Goal: Task Accomplishment & Management: Manage account settings

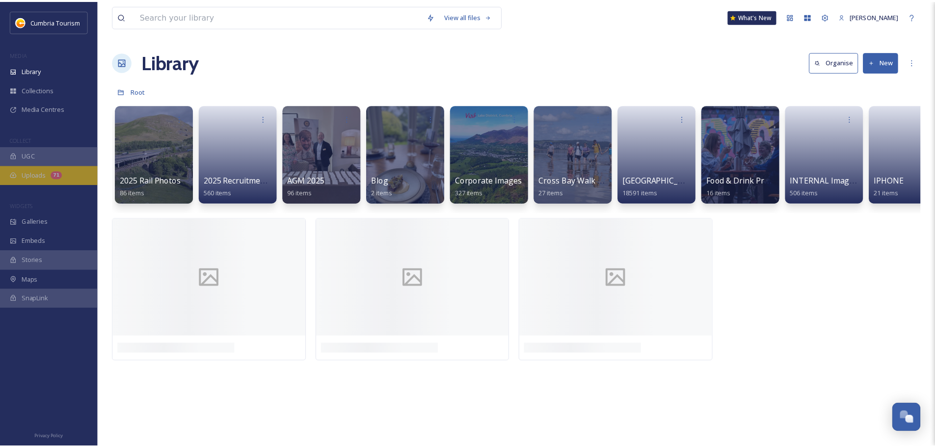
scroll to position [4241, 0]
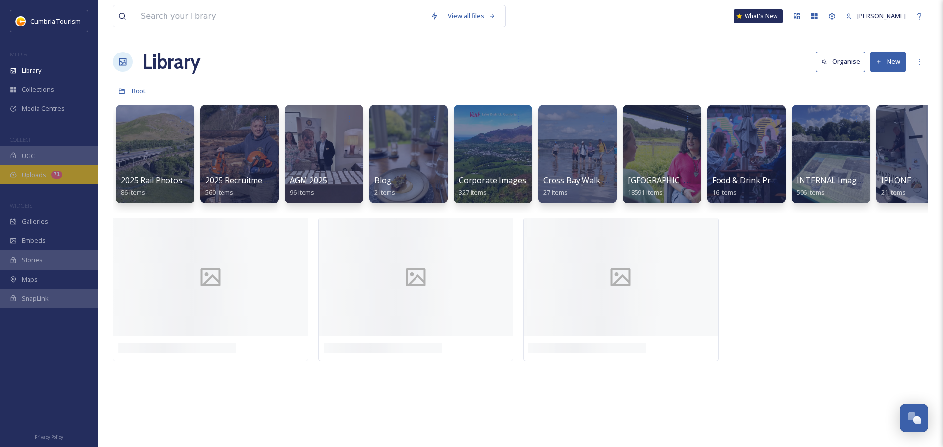
click at [27, 177] on span "Uploads" at bounding box center [34, 174] width 25 height 9
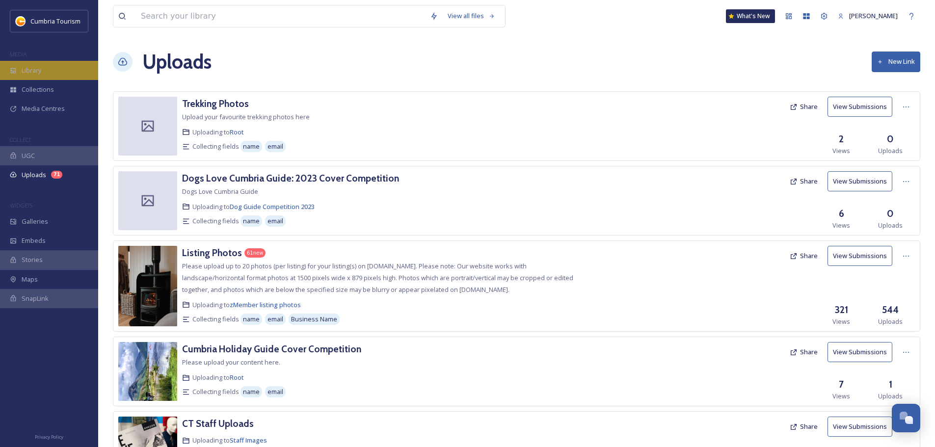
click at [19, 73] on div "Library" at bounding box center [49, 70] width 98 height 19
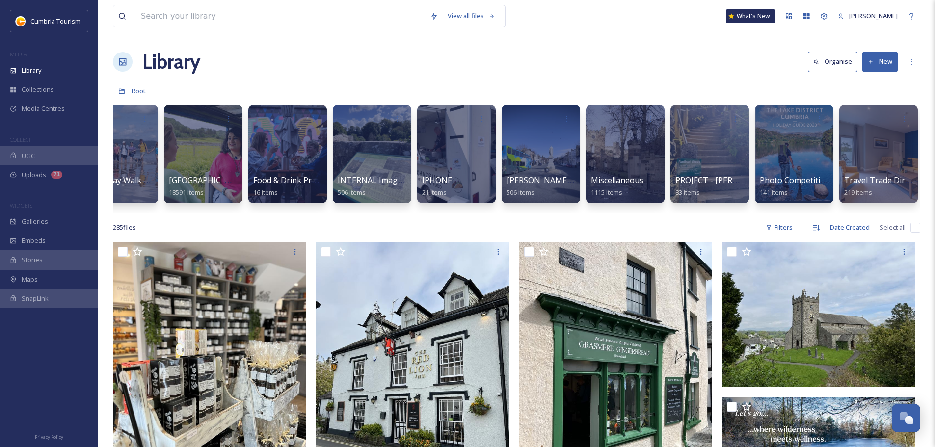
scroll to position [0, 881]
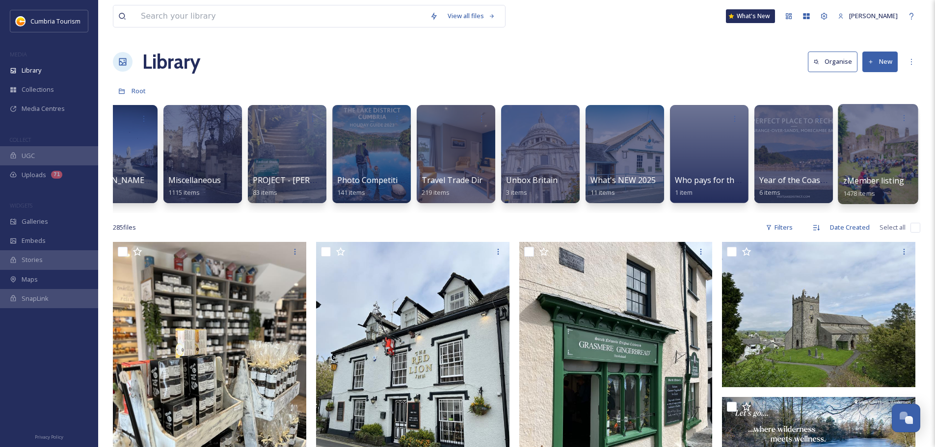
click at [872, 166] on div at bounding box center [878, 154] width 80 height 100
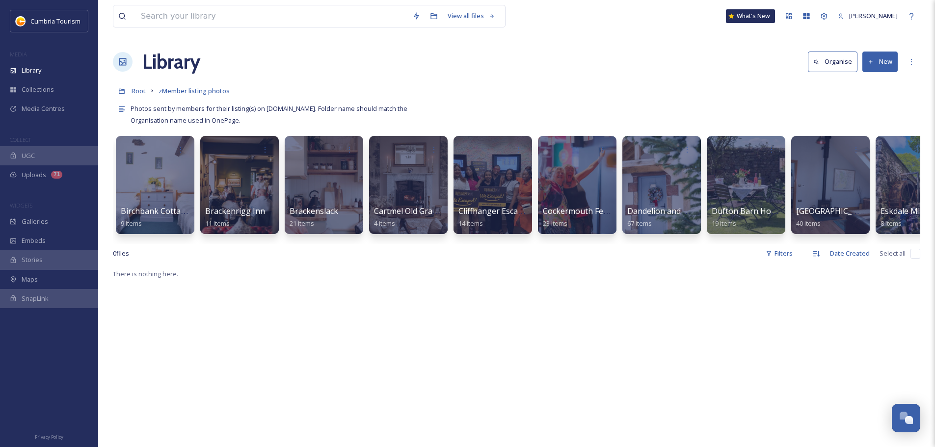
click at [890, 63] on button "New" at bounding box center [880, 62] width 35 height 20
click at [869, 121] on span "Folder" at bounding box center [869, 122] width 19 height 9
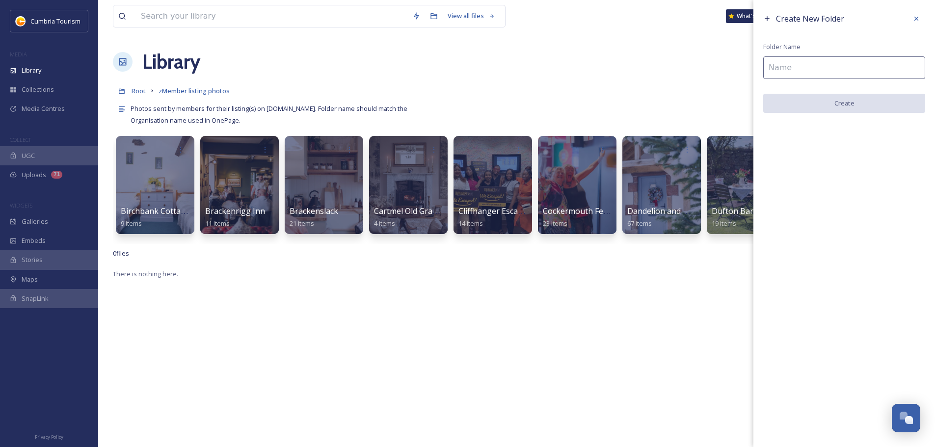
click at [774, 49] on span "Folder Name" at bounding box center [782, 46] width 37 height 9
click at [794, 57] on input at bounding box center [845, 67] width 162 height 23
type input "Brackenthwaite"
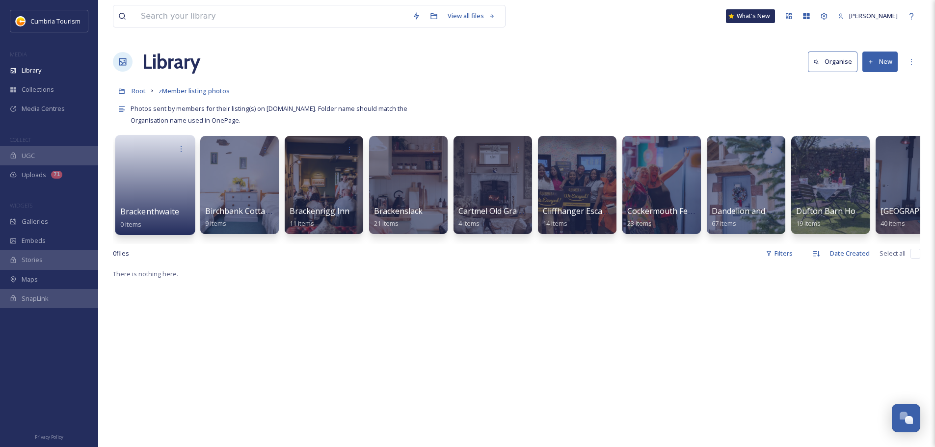
click at [162, 204] on link at bounding box center [155, 182] width 70 height 48
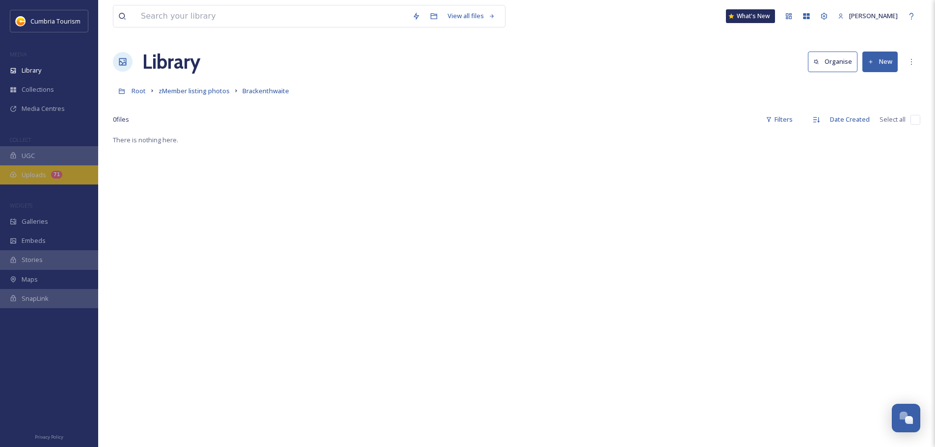
click at [61, 179] on div "Uploads 71" at bounding box center [49, 174] width 98 height 19
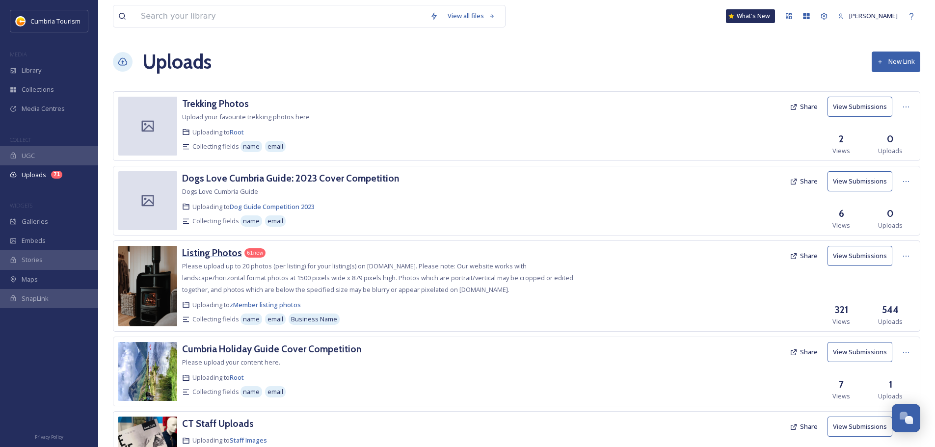
click at [217, 252] on h3 "Listing Photos" at bounding box center [212, 253] width 60 height 12
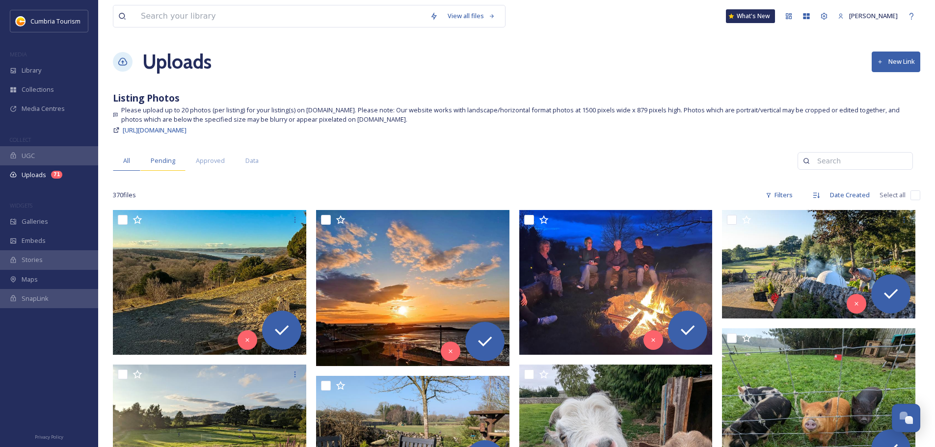
click at [175, 166] on div "Pending" at bounding box center [162, 161] width 45 height 20
click at [250, 157] on span "Data" at bounding box center [252, 160] width 13 height 9
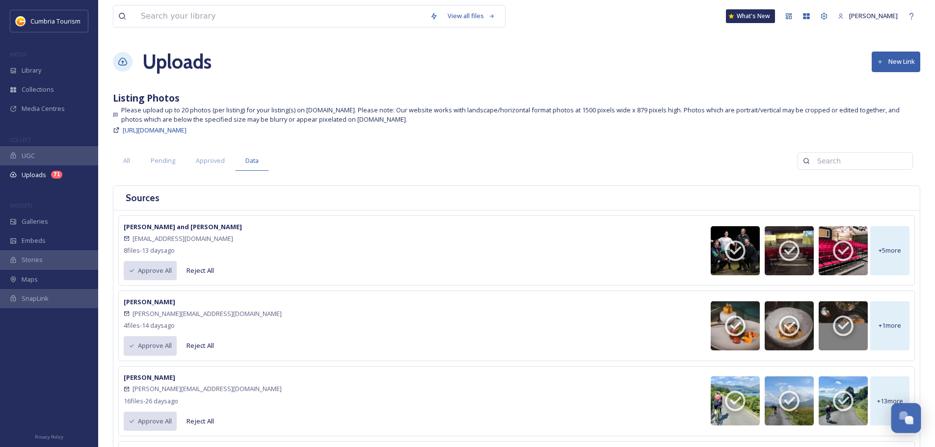
click at [918, 429] on button "Open Chat" at bounding box center [907, 419] width 30 height 30
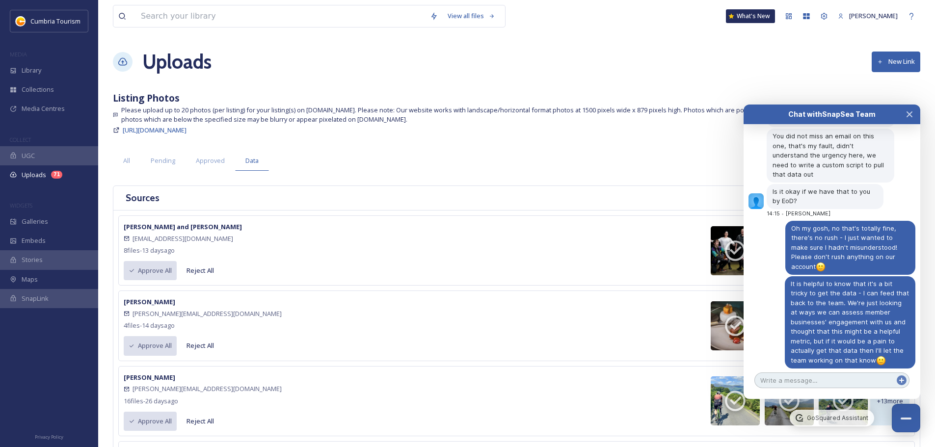
click at [837, 376] on textarea at bounding box center [832, 381] width 155 height 16
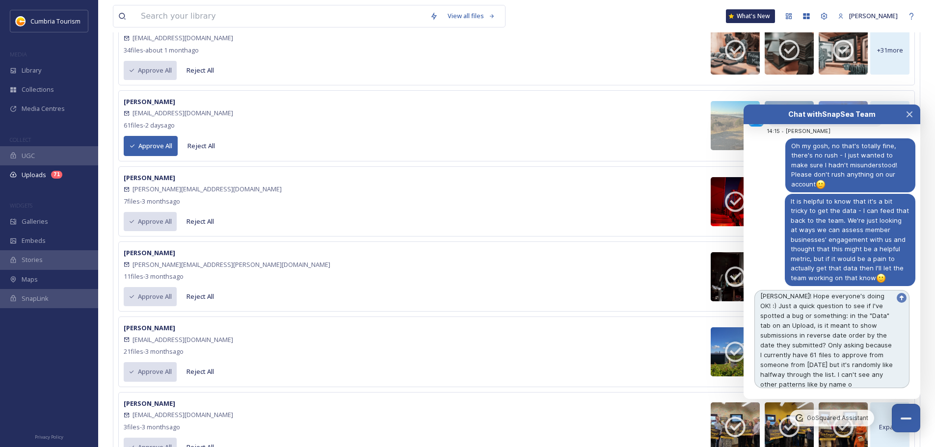
scroll to position [12, 0]
type textarea "[PERSON_NAME]! Hope everyone's doing OK! :) Just a quick question to see if I'v…"
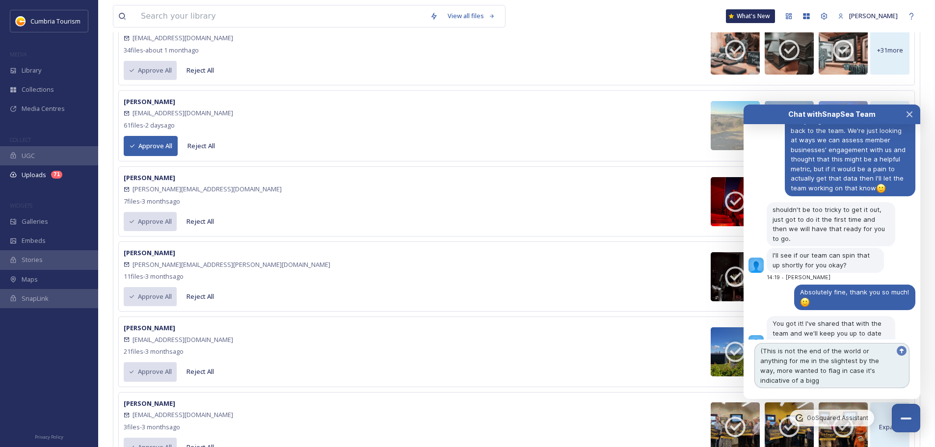
scroll to position [4424, 0]
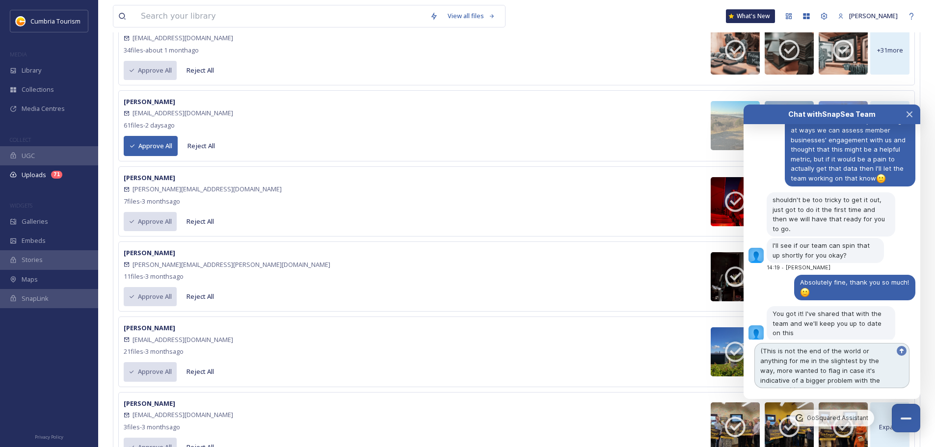
click at [860, 380] on textarea "(This is not the end of the world or anything for me in the slightest by the wa…" at bounding box center [832, 365] width 155 height 45
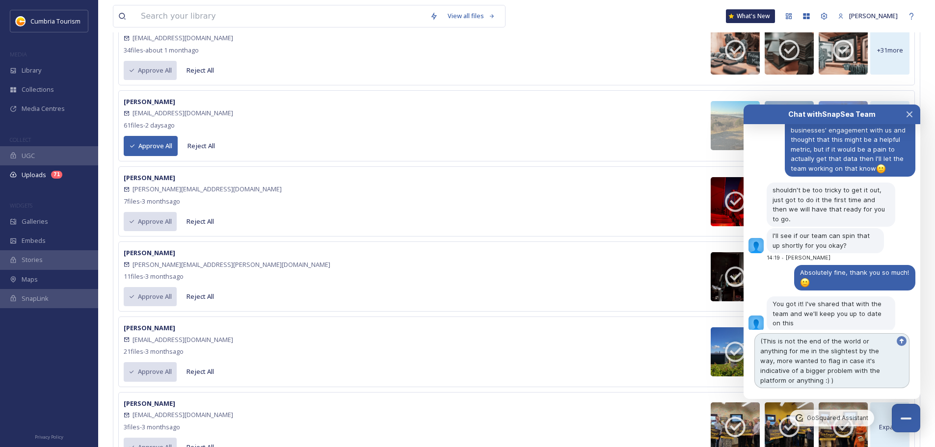
click at [762, 362] on textarea "(This is not the end of the world or anything for me in the slightest by the wa…" at bounding box center [832, 360] width 155 height 55
click at [804, 359] on textarea "(This is not the end of the world or anything for me in the slightest by the wa…" at bounding box center [832, 360] width 155 height 55
type textarea "(This is not the end of the world or anything for me in the slightest by the wa…"
click at [843, 379] on textarea "(This is not the end of the world or anything for me in the slightest by the wa…" at bounding box center [832, 360] width 155 height 55
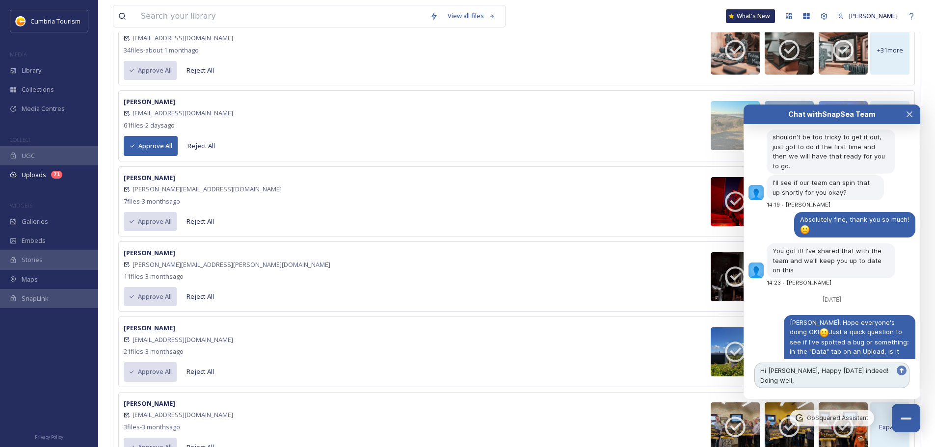
scroll to position [4496, 0]
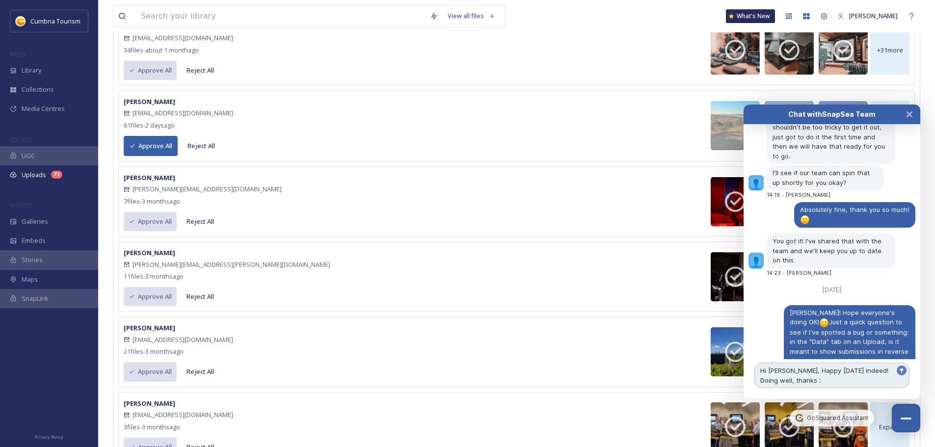
type textarea "Hi [PERSON_NAME], Happy [DATE] indeed! Doing well, thanks :)"
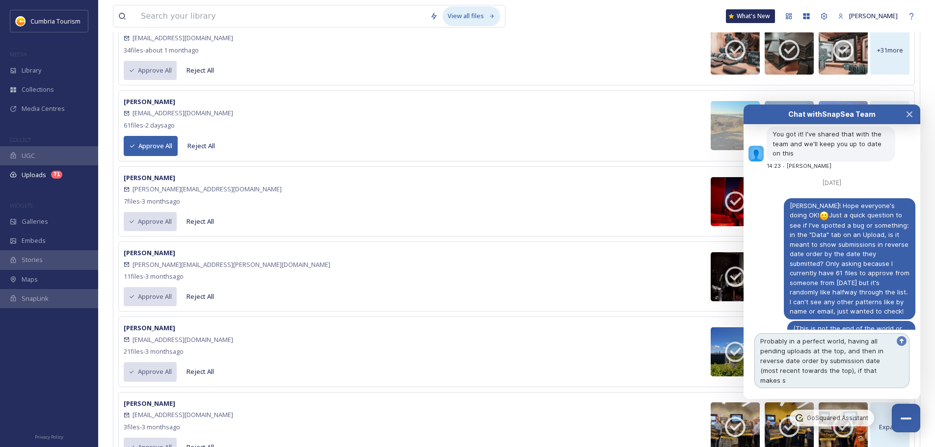
scroll to position [4613, 0]
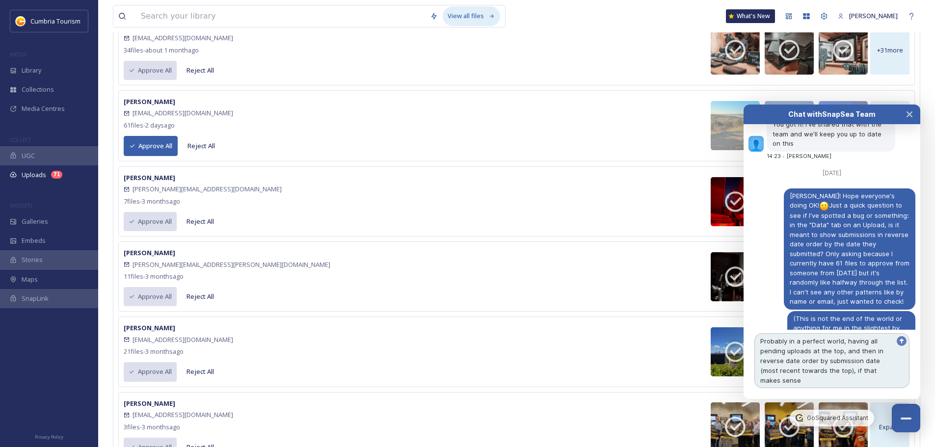
type textarea "Probably in a perfect world, having all pending uploads at the top, and then in…"
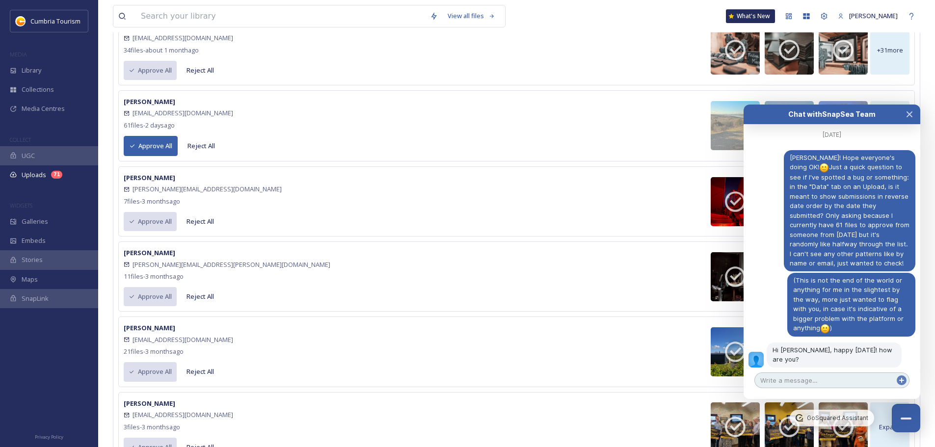
scroll to position [4689, 0]
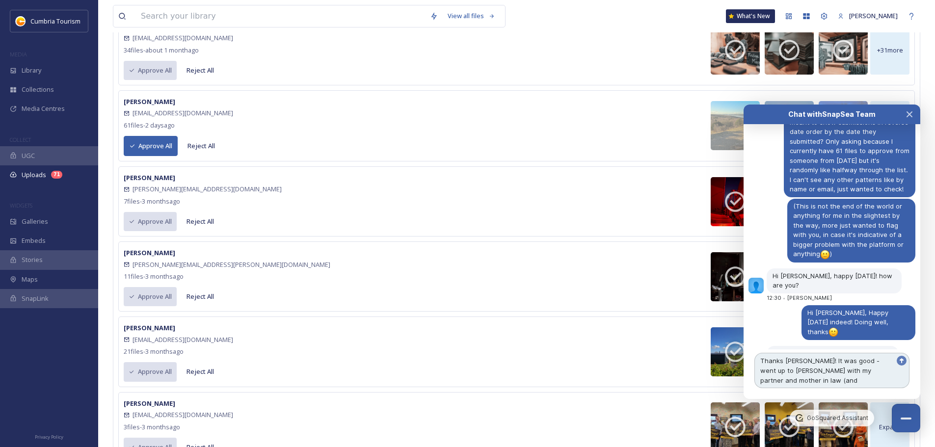
scroll to position [4735, 0]
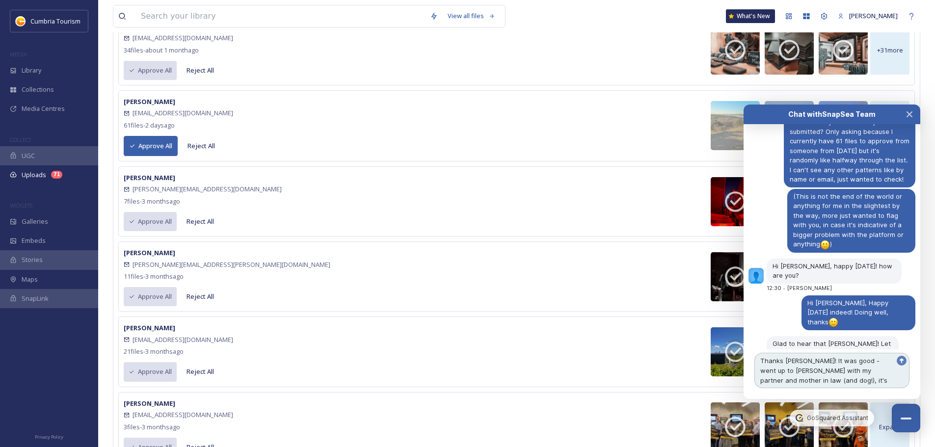
type textarea "Thanks [PERSON_NAME]! It was good - went up to [PERSON_NAME] with my partner an…"
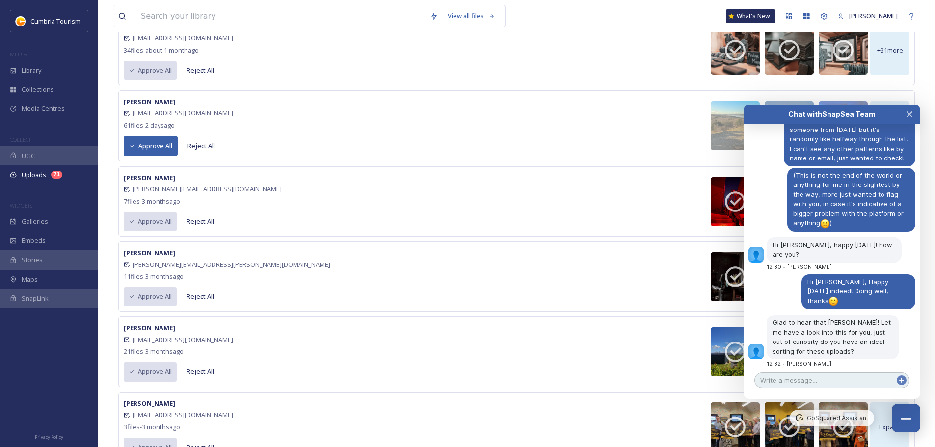
scroll to position [4822, 0]
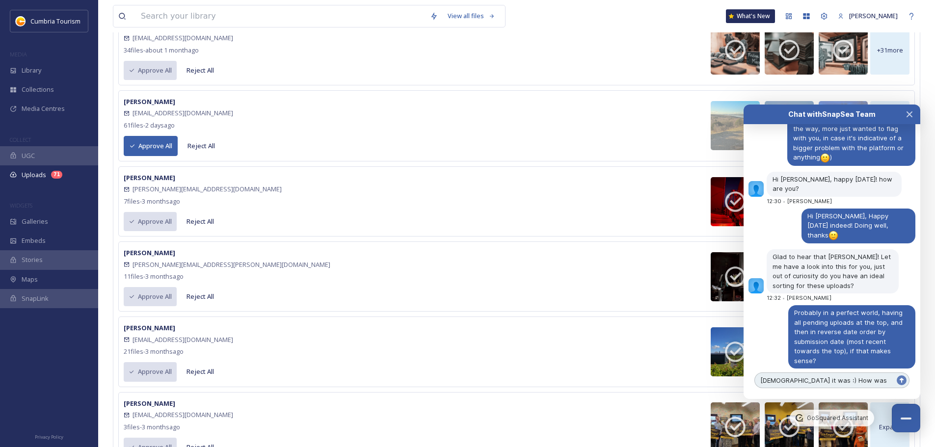
type textarea "[DEMOGRAPHIC_DATA] it was :) How was yours?"
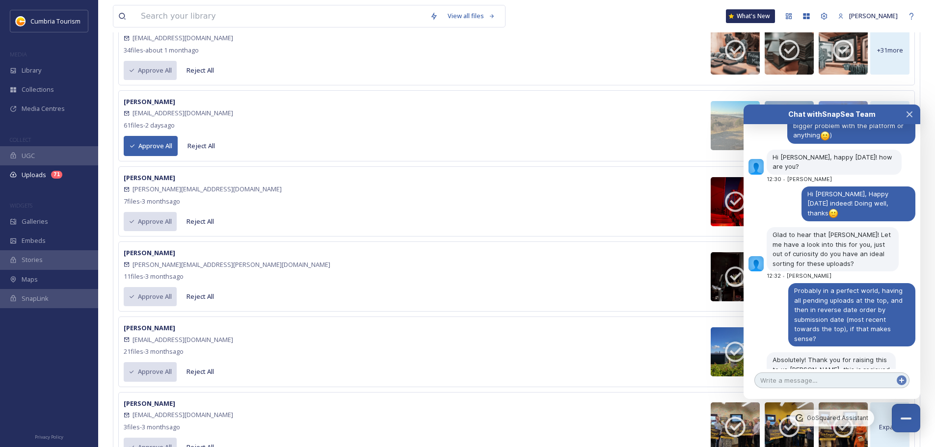
scroll to position [4882, 0]
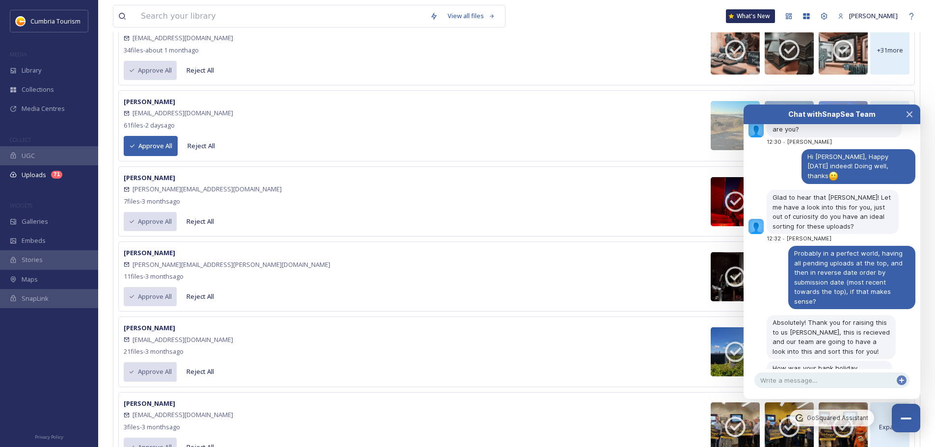
click at [851, 366] on div at bounding box center [832, 366] width 177 height 5
click at [795, 384] on textarea at bounding box center [832, 381] width 155 height 16
type textarea "That's good!"
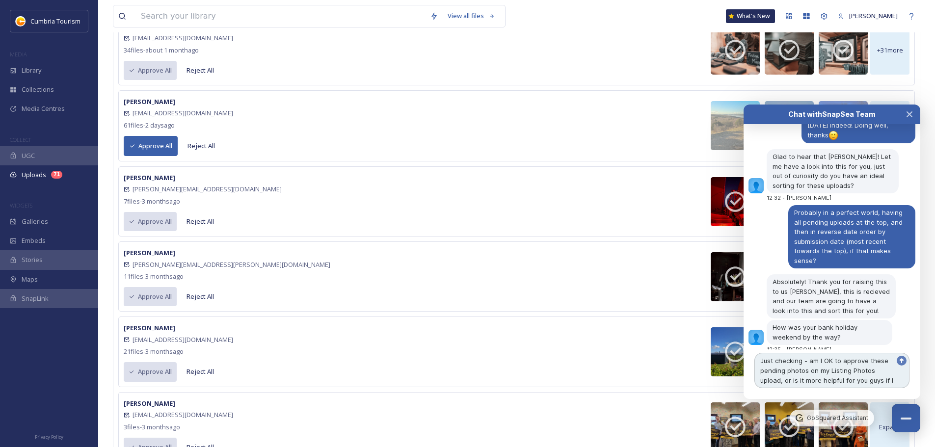
scroll to position [4932, 0]
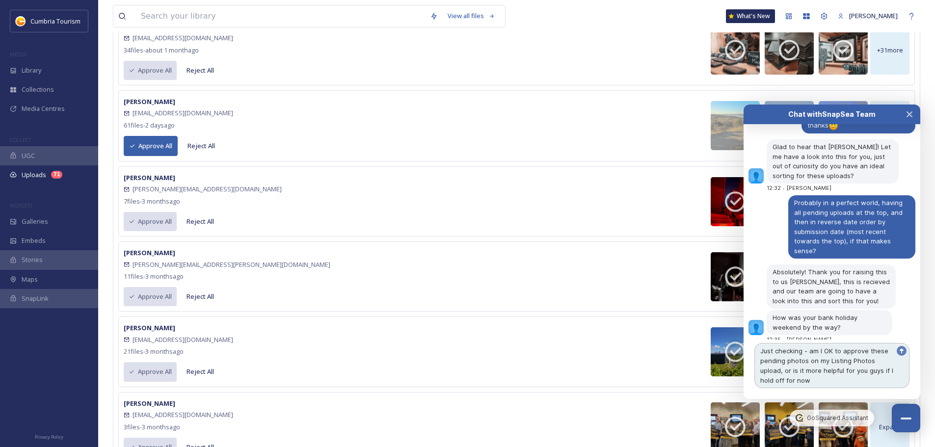
type textarea "Just checking - am I OK to approve these pending photos on my Listing Photos up…"
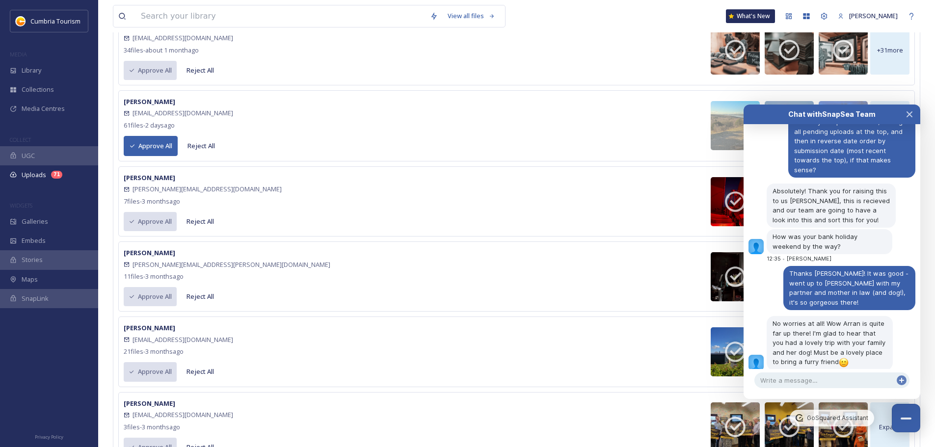
scroll to position [4995, 0]
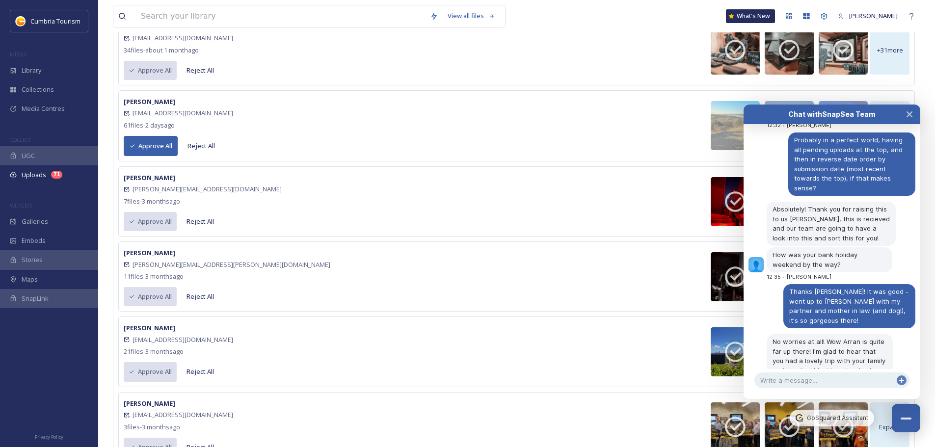
click at [159, 145] on button "Approve All" at bounding box center [151, 146] width 54 height 20
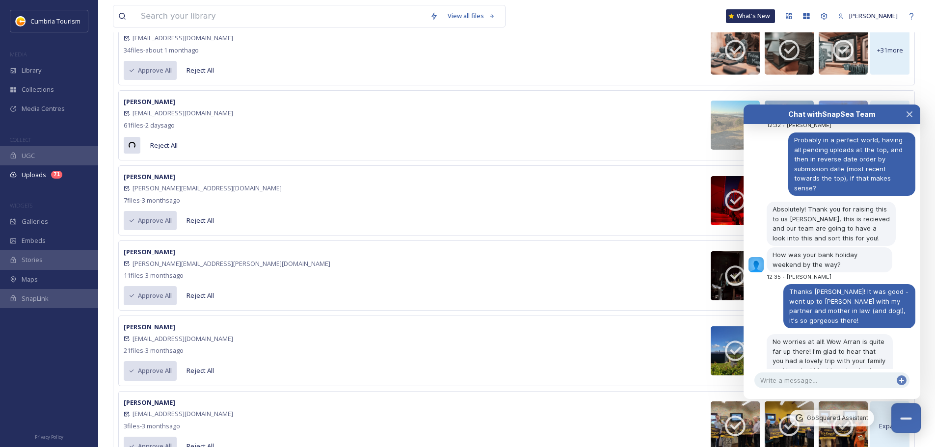
click at [918, 421] on button "Close Chat" at bounding box center [907, 419] width 30 height 30
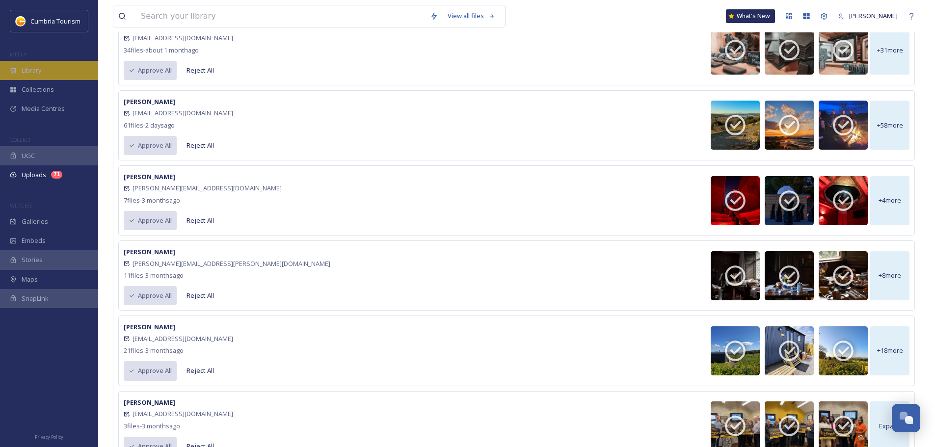
click at [50, 75] on div "Library" at bounding box center [49, 70] width 98 height 19
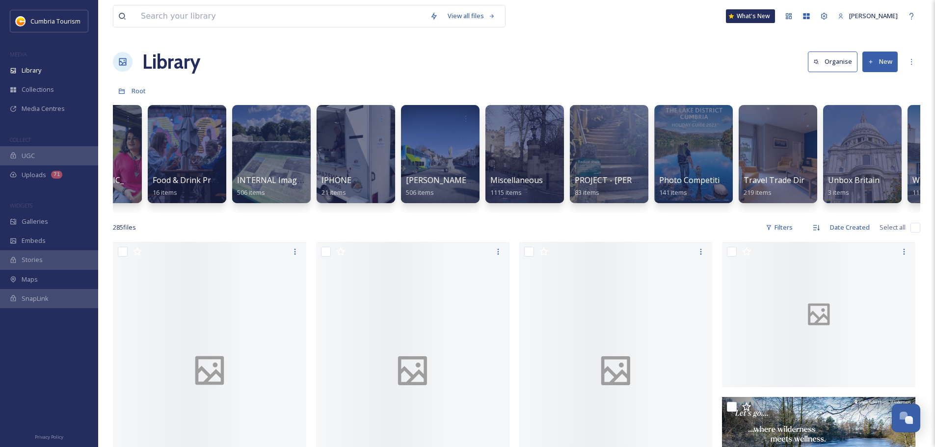
scroll to position [0, 881]
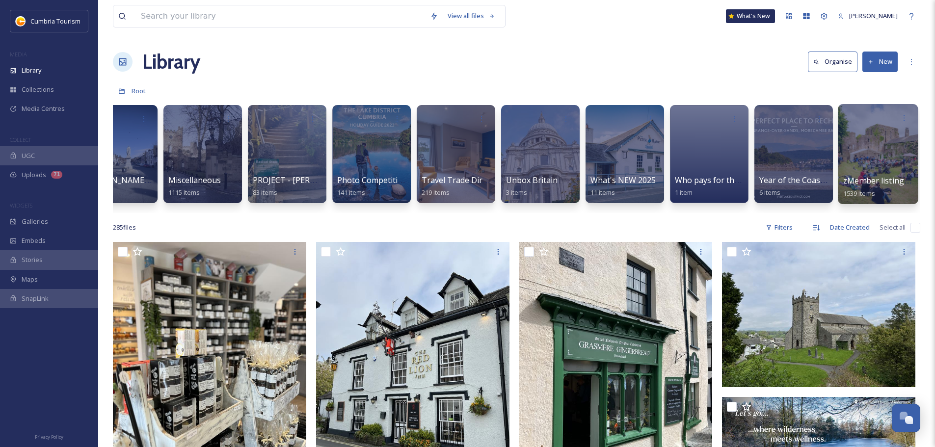
click at [887, 170] on div at bounding box center [878, 154] width 80 height 100
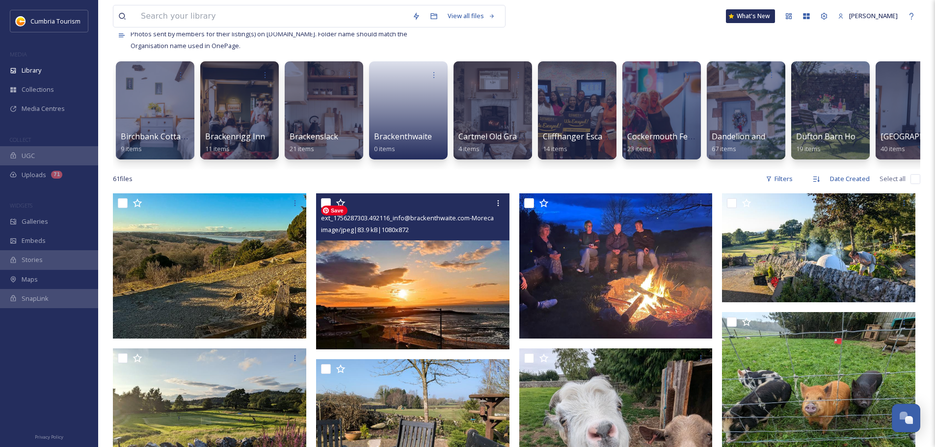
scroll to position [147, 0]
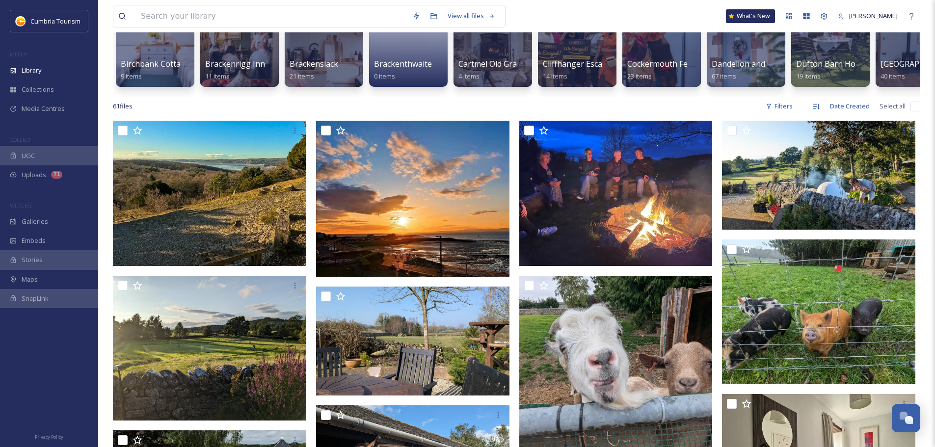
click at [919, 111] on input "checkbox" at bounding box center [916, 107] width 10 height 10
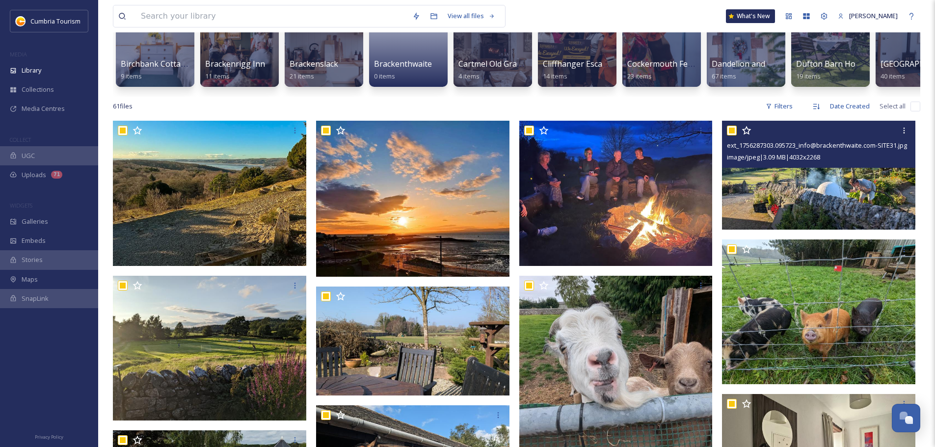
checkbox input "true"
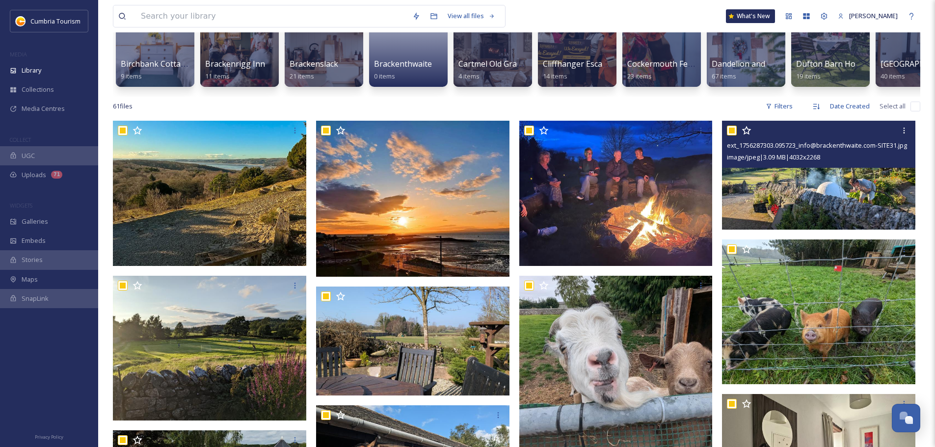
checkbox input "true"
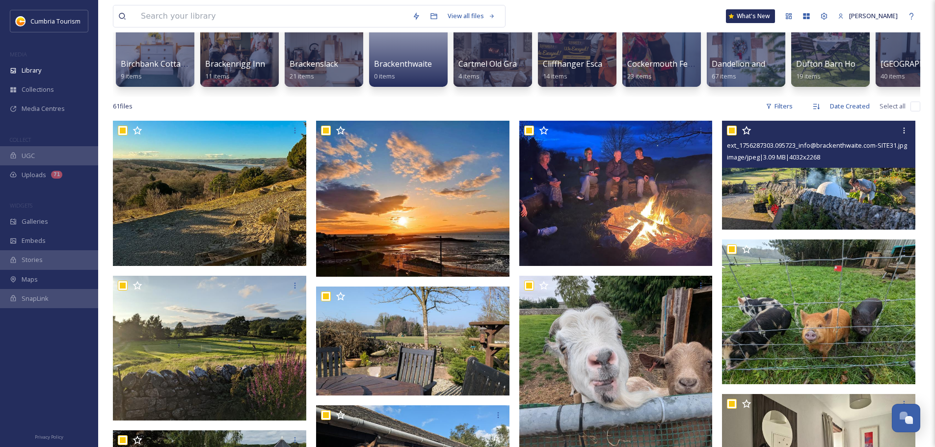
checkbox input "true"
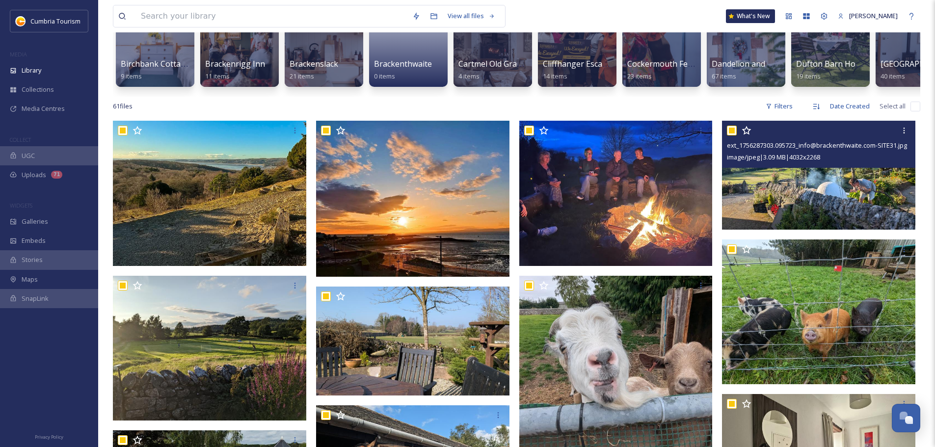
checkbox input "true"
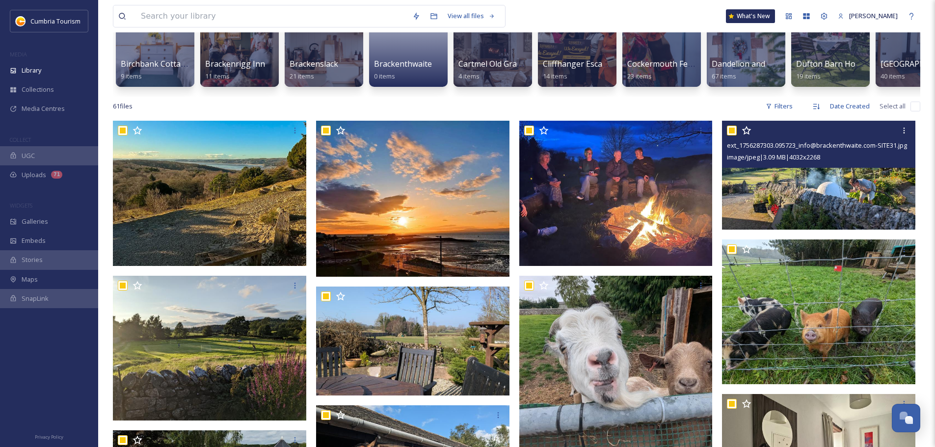
checkbox input "true"
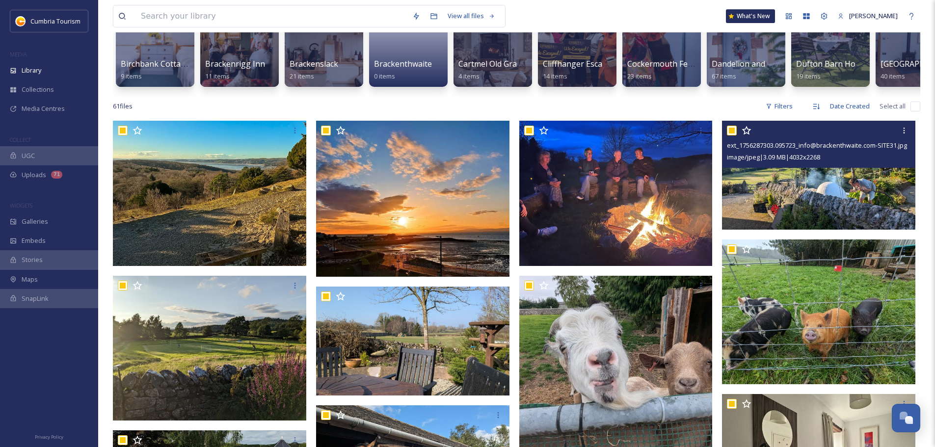
checkbox input "true"
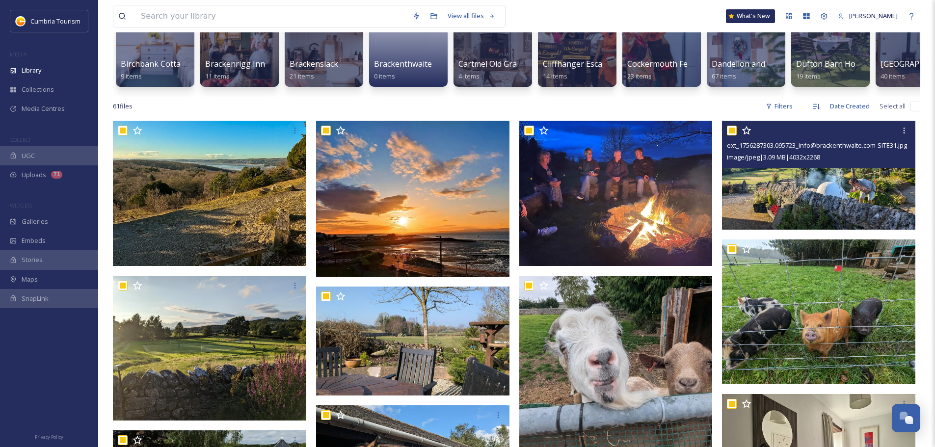
checkbox input "true"
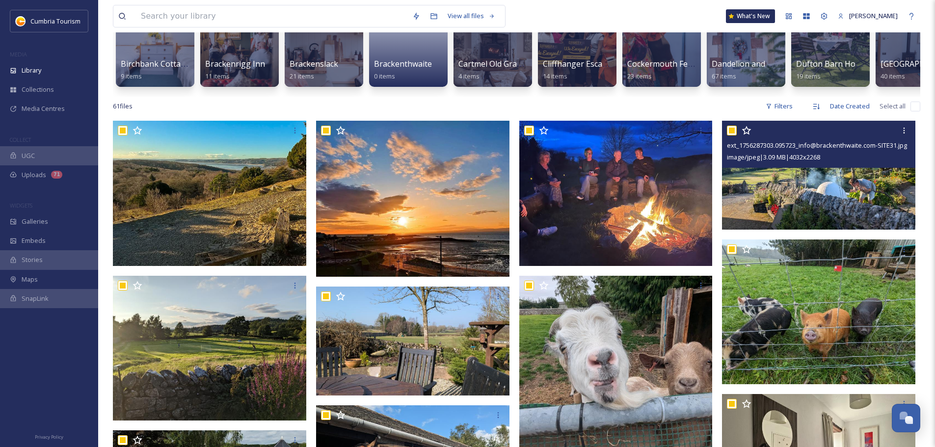
checkbox input "true"
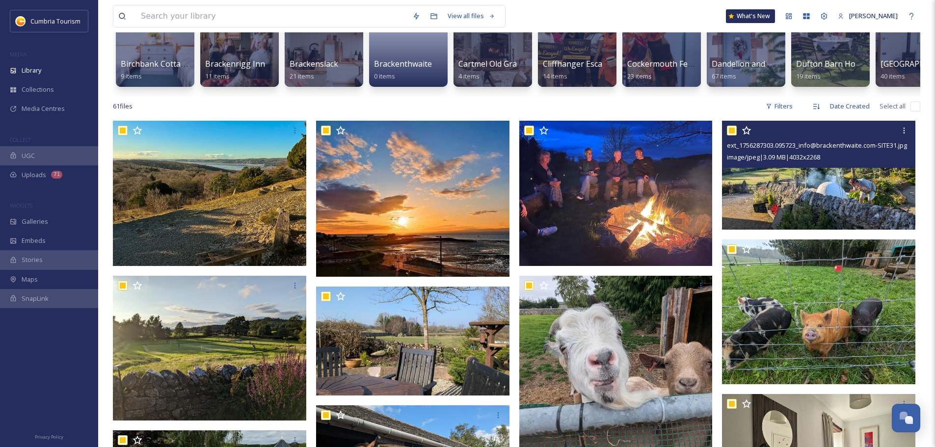
checkbox input "true"
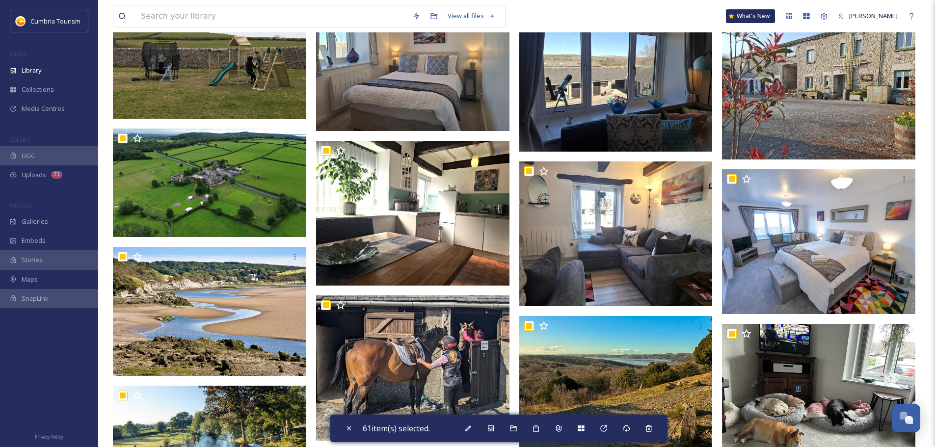
scroll to position [786, 0]
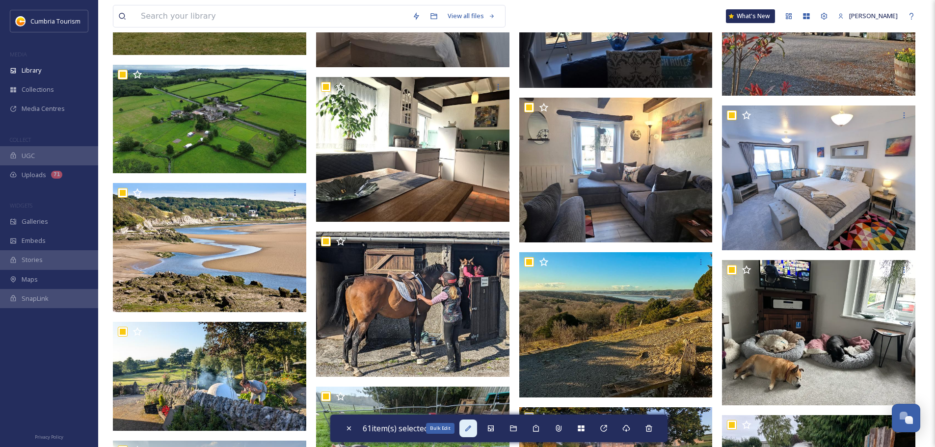
click at [475, 428] on div "Bulk Edit" at bounding box center [469, 429] width 18 height 18
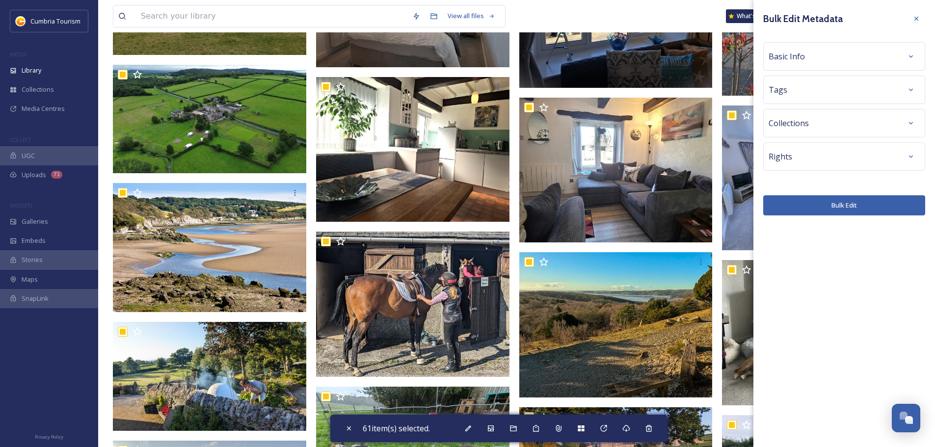
click at [898, 54] on div "Basic Info" at bounding box center [844, 57] width 151 height 18
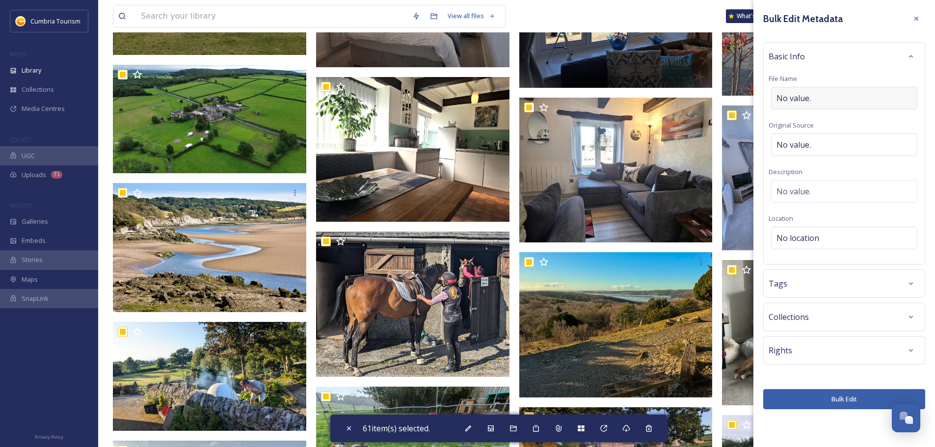
click at [834, 102] on div "No value." at bounding box center [844, 98] width 146 height 23
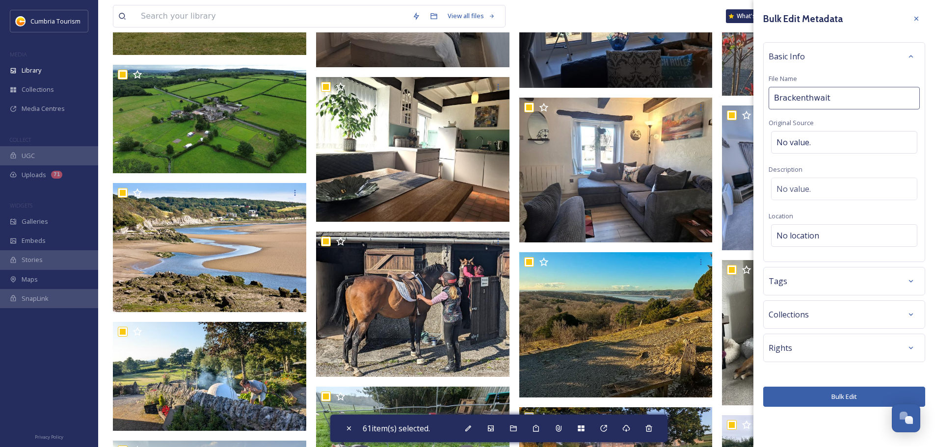
type input "Brackenthwaite"
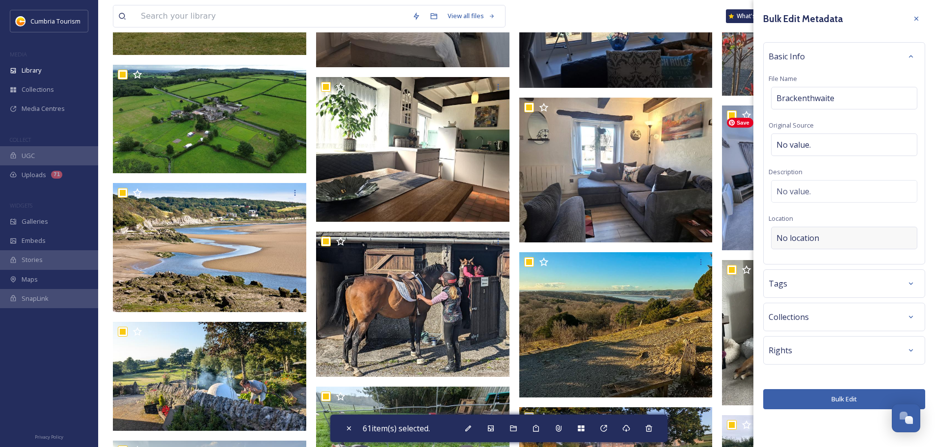
click at [831, 244] on div "No location" at bounding box center [844, 238] width 146 height 23
click at [830, 237] on input at bounding box center [844, 238] width 145 height 22
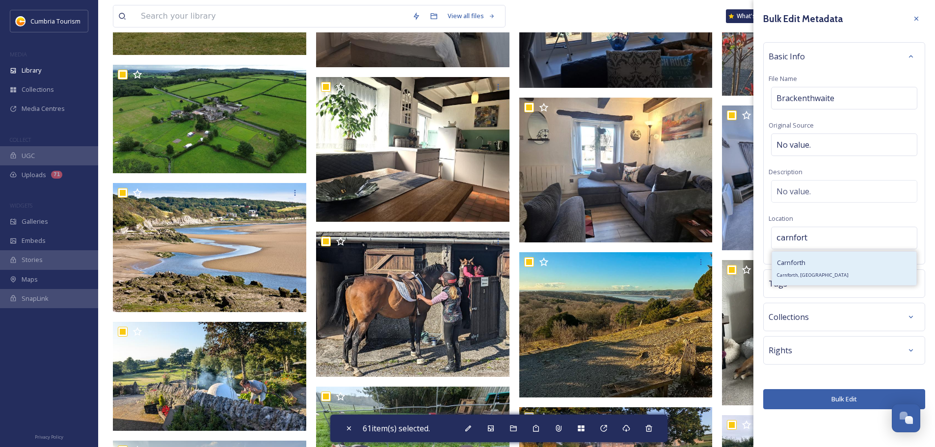
type input "carnfort"
click at [822, 273] on div "Carnforth Carnforth, [GEOGRAPHIC_DATA]" at bounding box center [844, 268] width 144 height 33
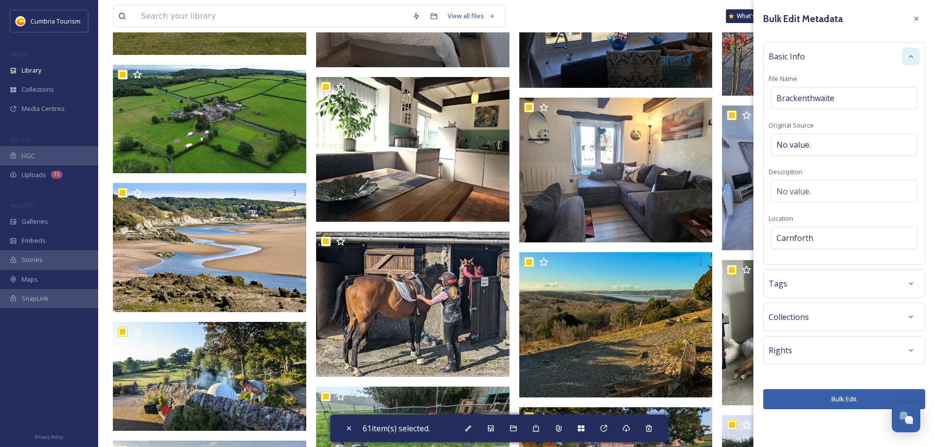
click at [918, 57] on div at bounding box center [911, 57] width 18 height 18
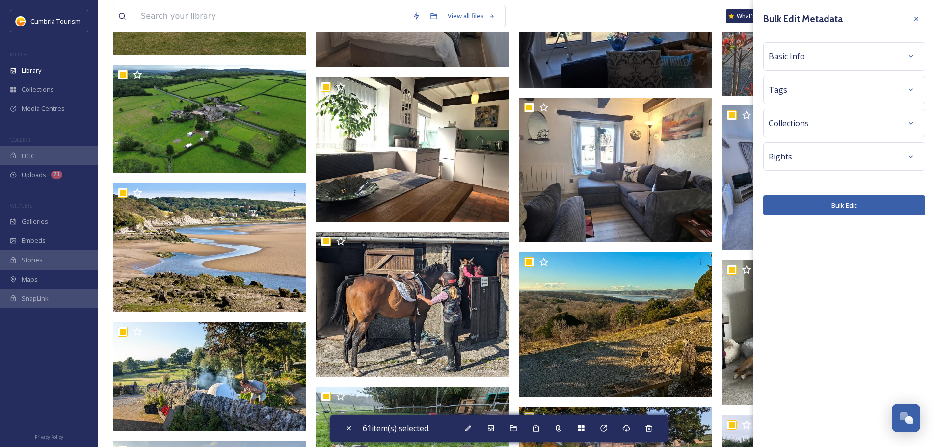
click at [855, 200] on button "Bulk Edit" at bounding box center [845, 205] width 162 height 20
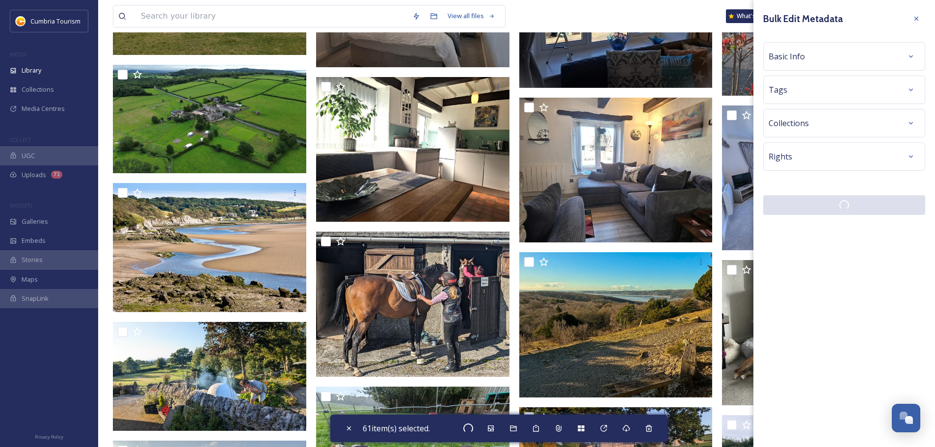
checkbox input "false"
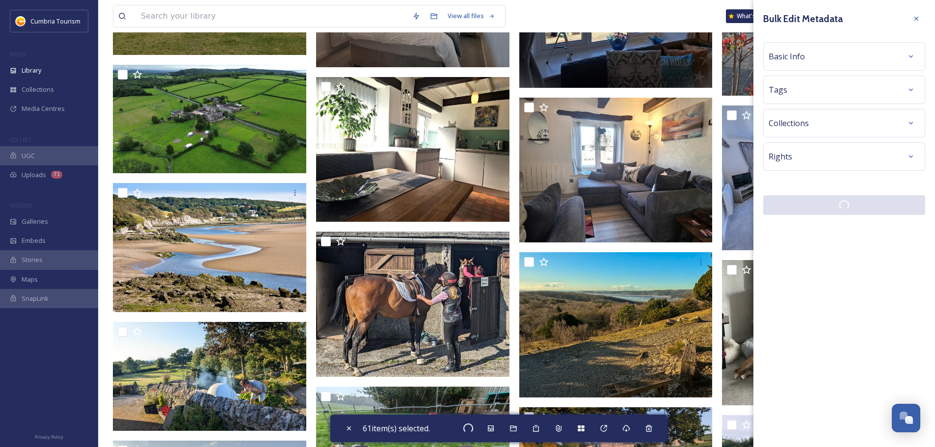
checkbox input "false"
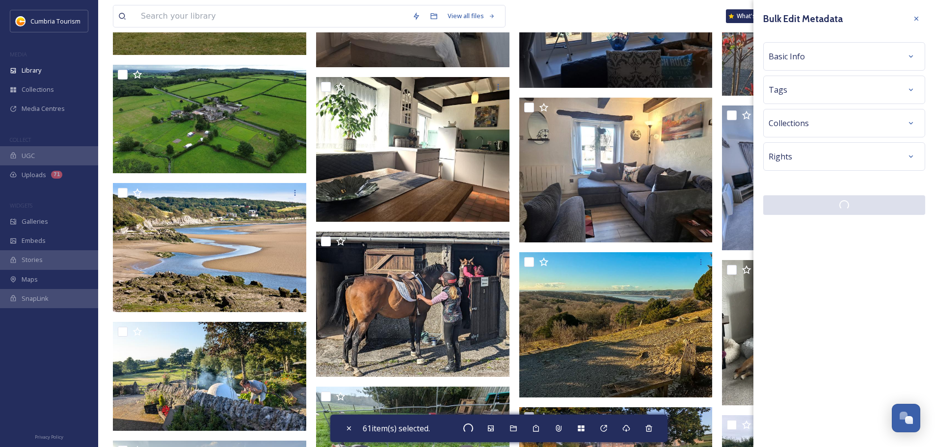
checkbox input "false"
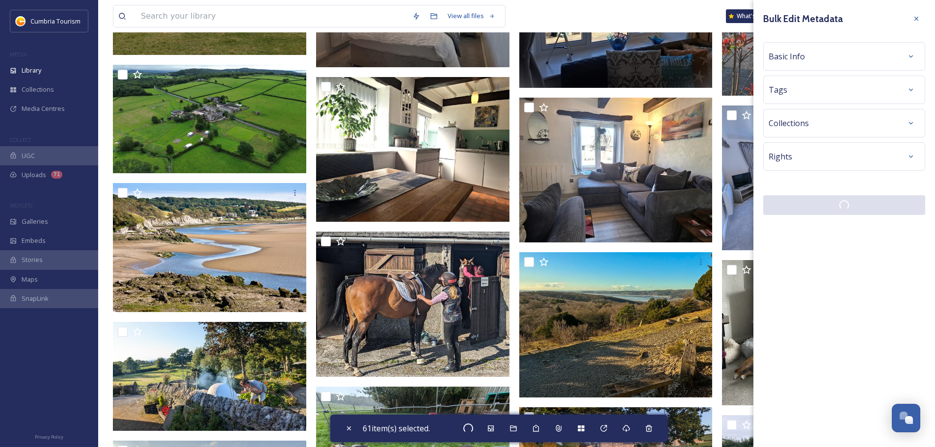
checkbox input "false"
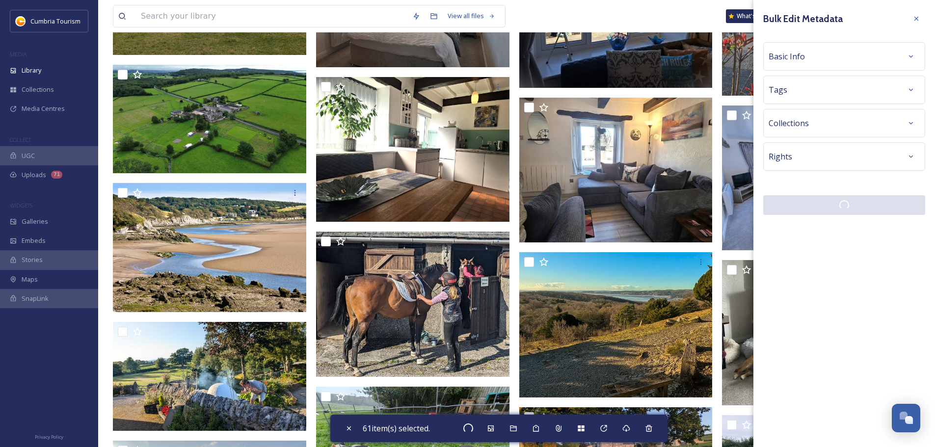
checkbox input "false"
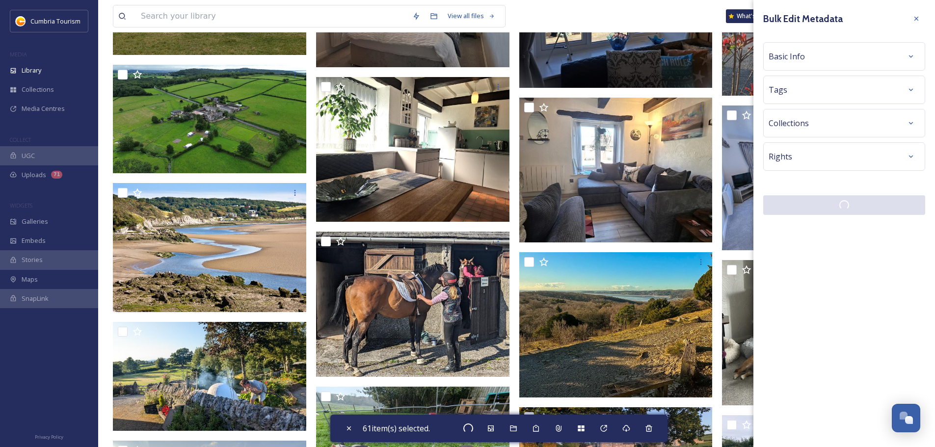
checkbox input "false"
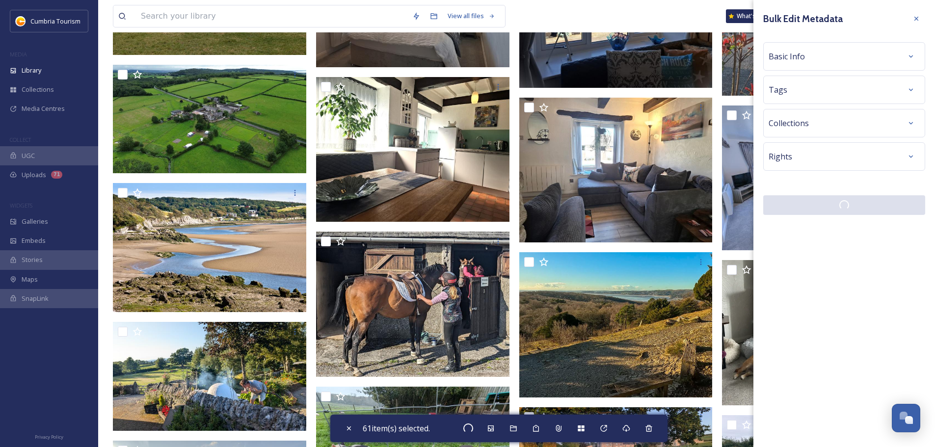
checkbox input "false"
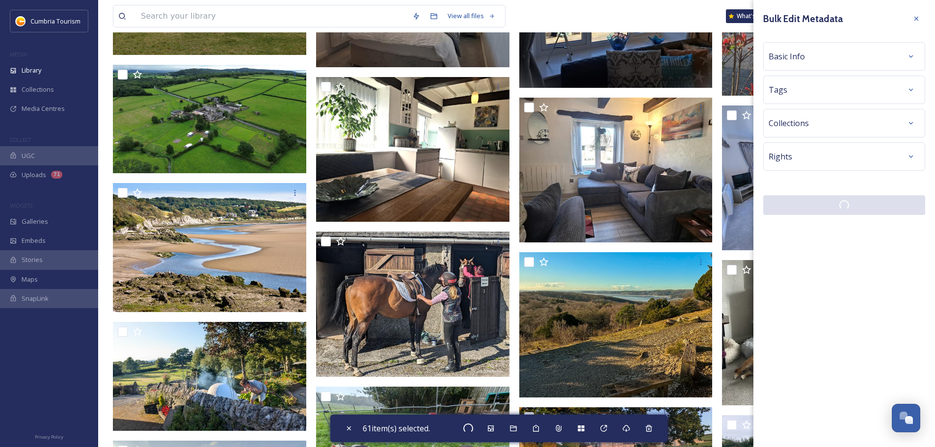
checkbox input "false"
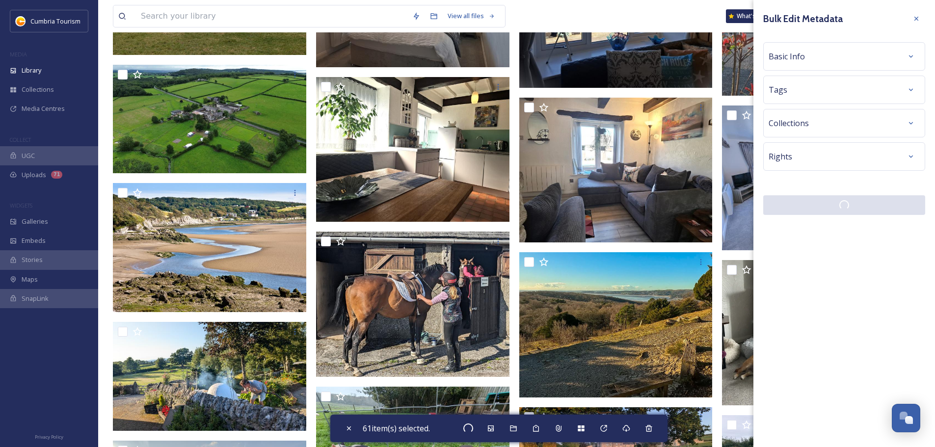
checkbox input "false"
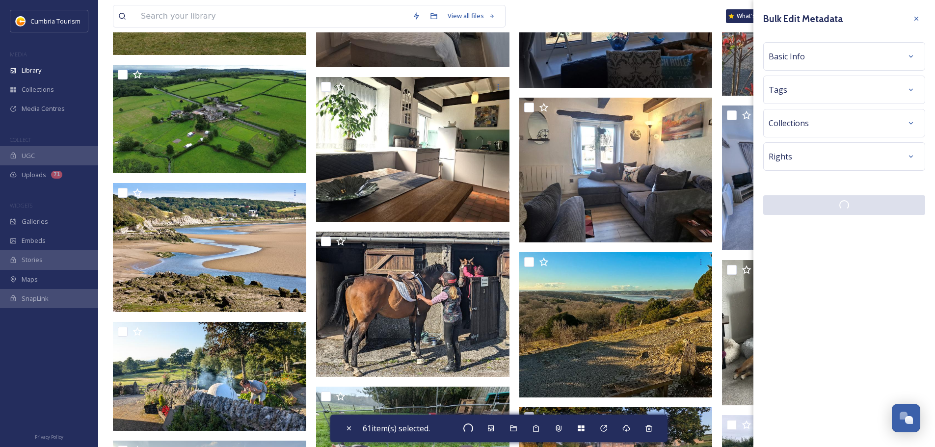
checkbox input "false"
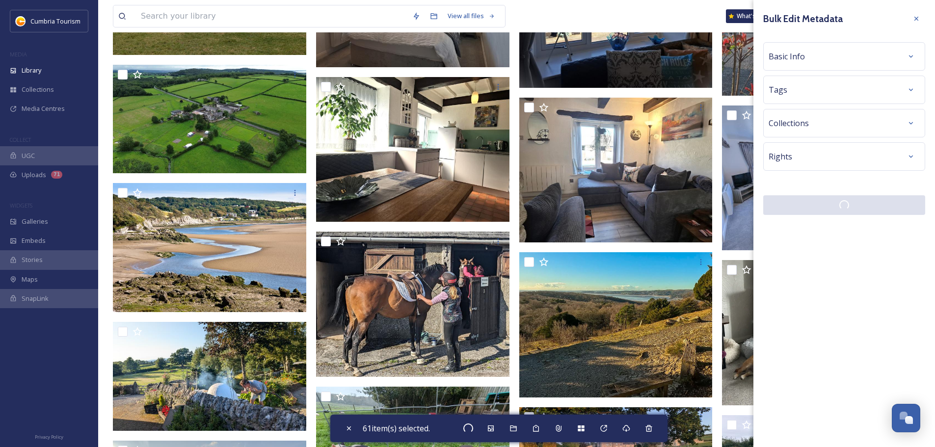
checkbox input "false"
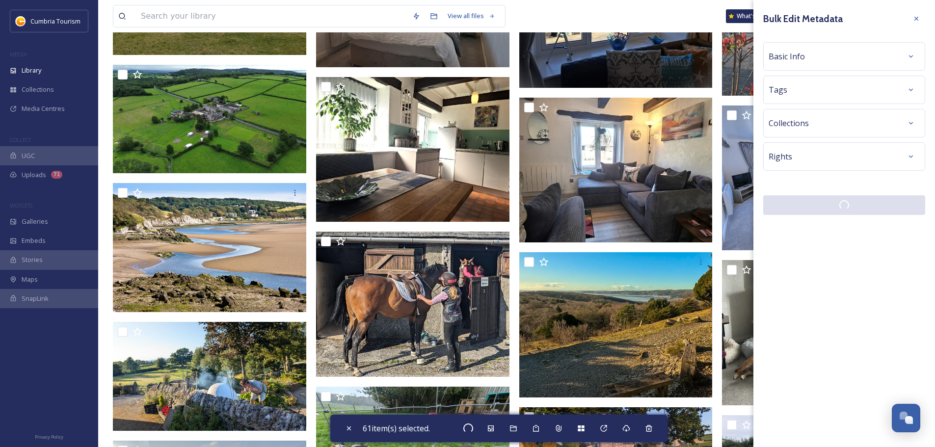
checkbox input "false"
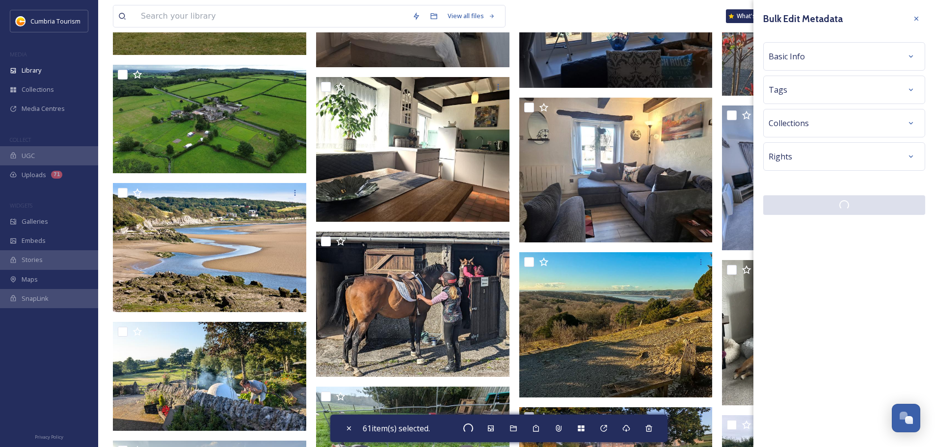
checkbox input "false"
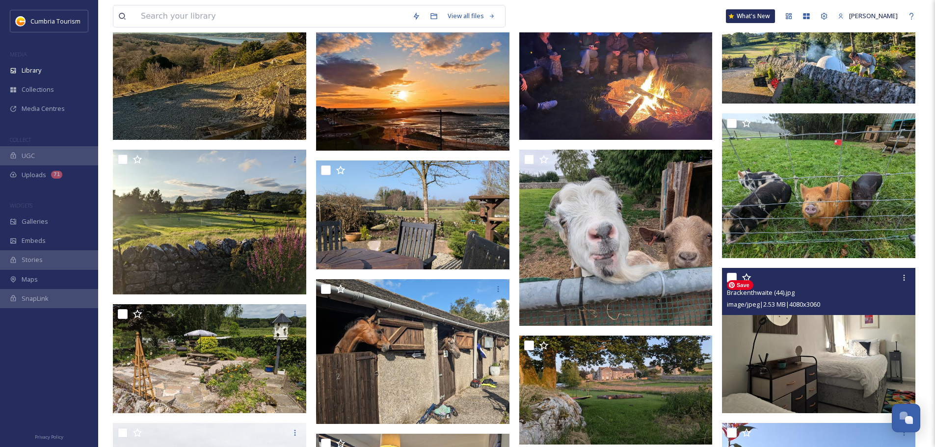
scroll to position [0, 0]
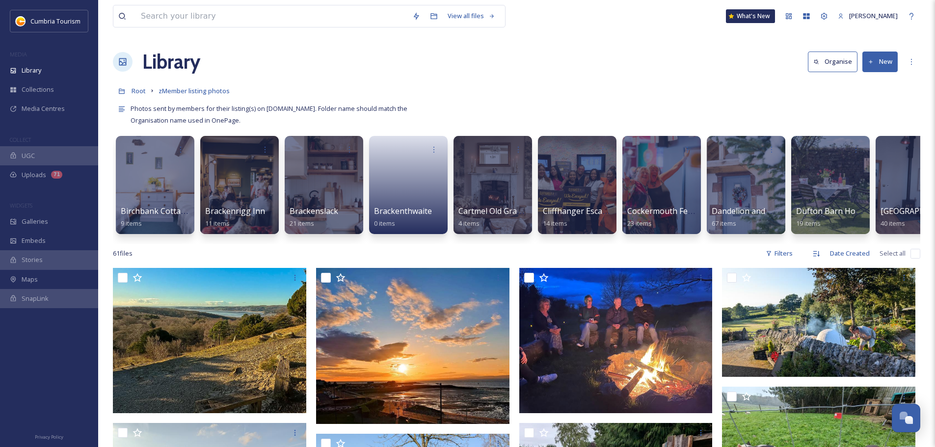
click at [917, 258] on input "checkbox" at bounding box center [916, 254] width 10 height 10
checkbox input "true"
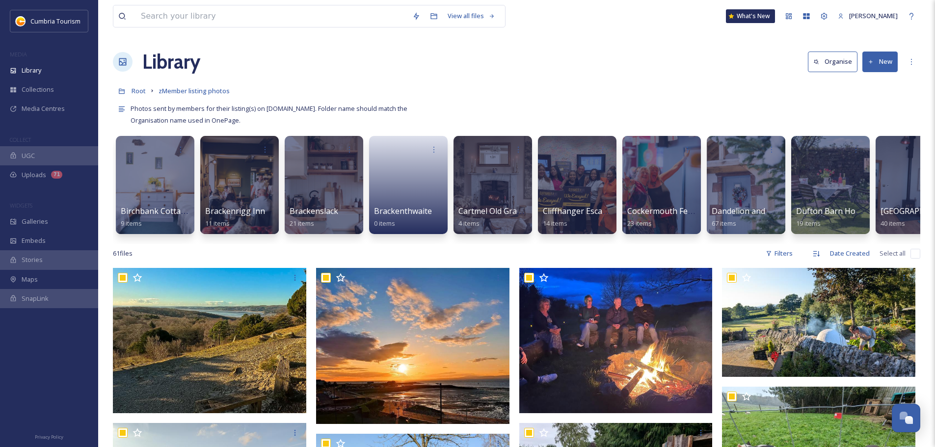
checkbox input "true"
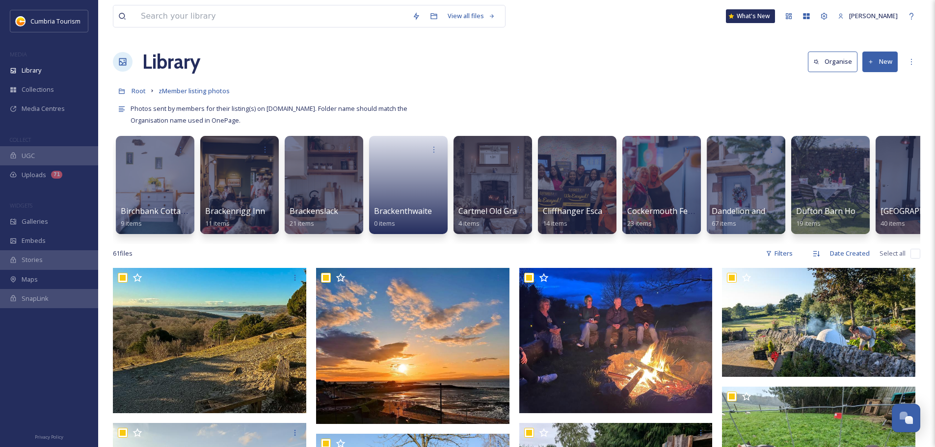
checkbox input "true"
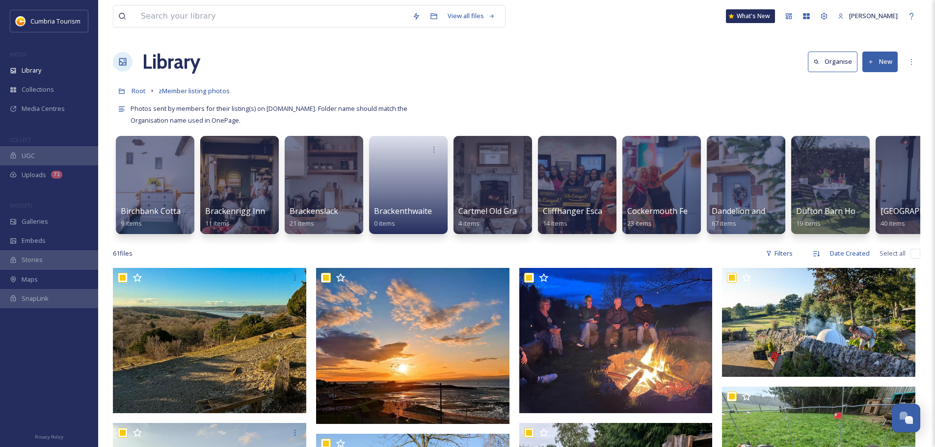
checkbox input "true"
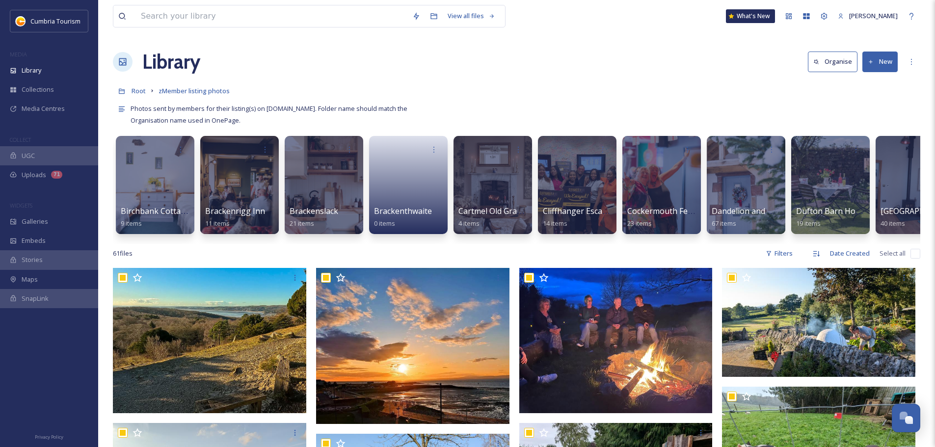
checkbox input "true"
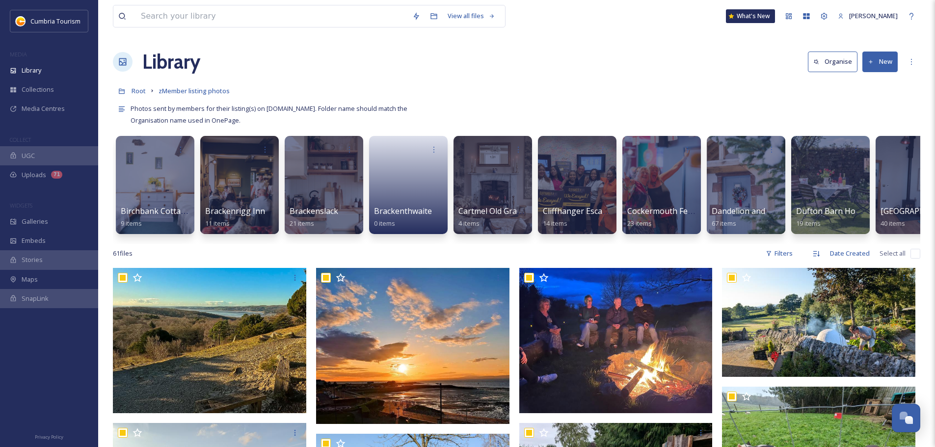
checkbox input "true"
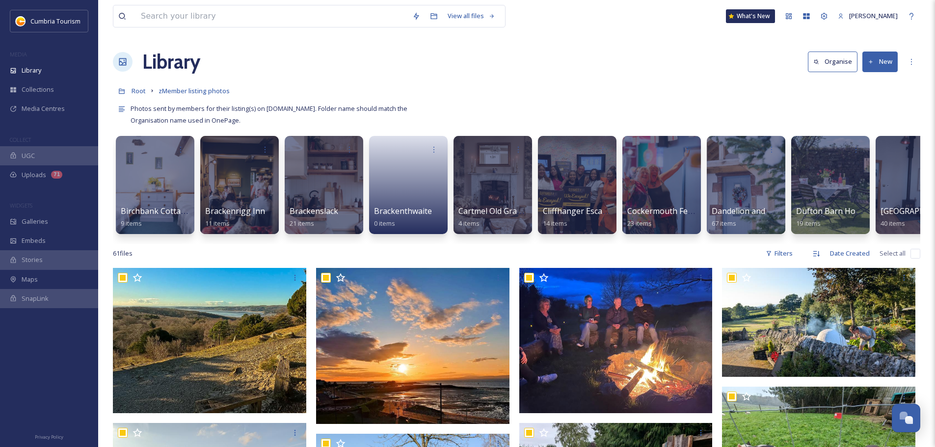
checkbox input "true"
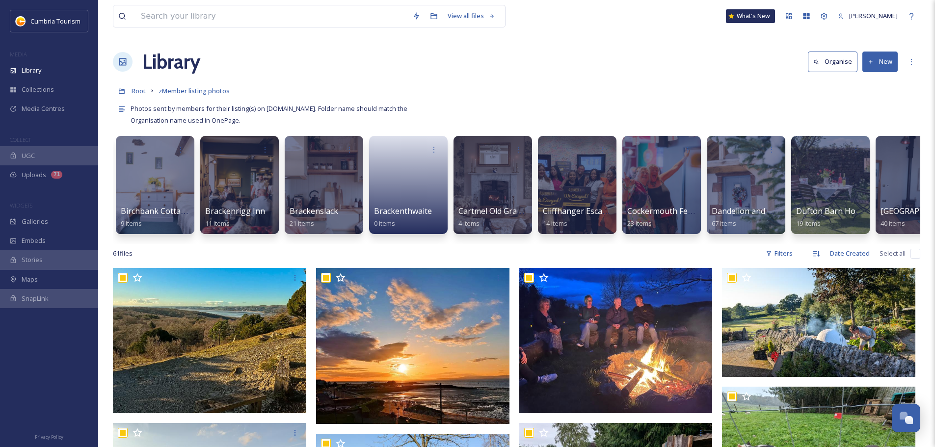
checkbox input "true"
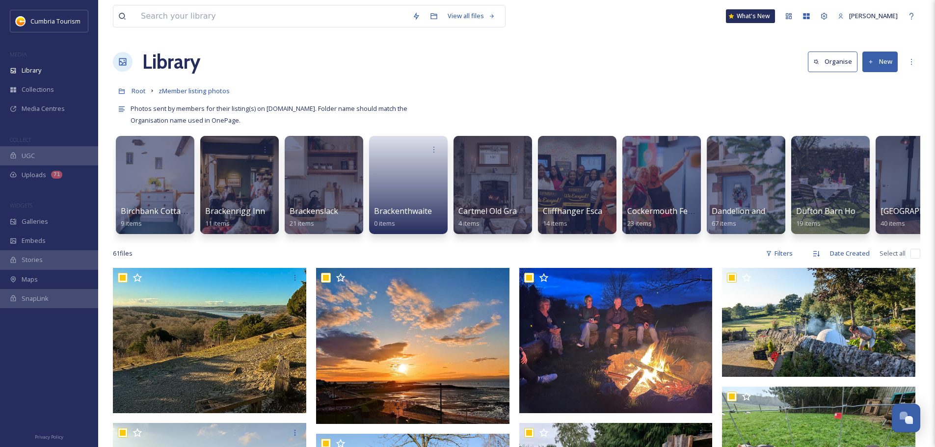
checkbox input "true"
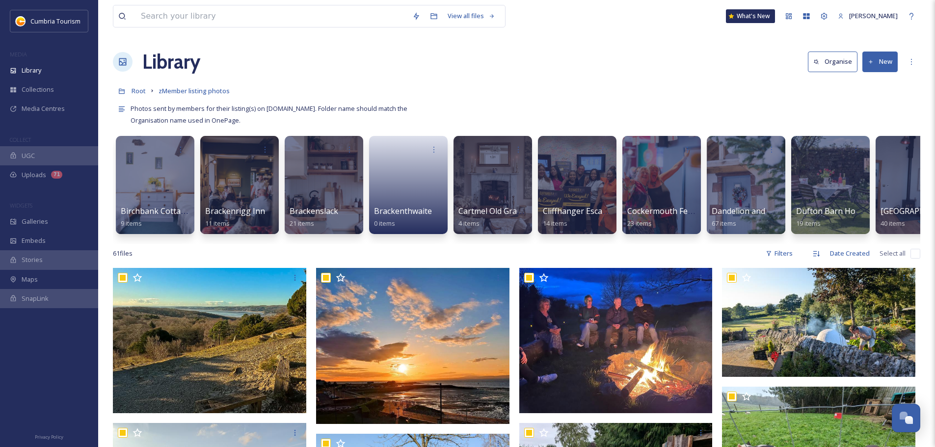
checkbox input "true"
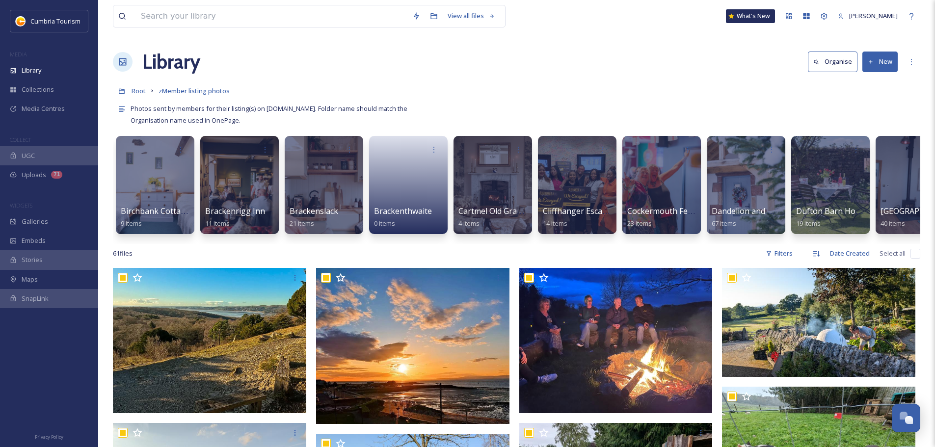
checkbox input "true"
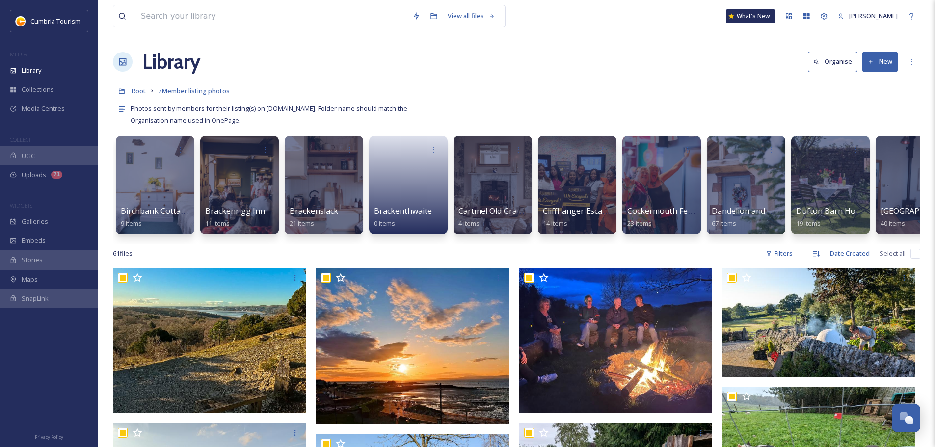
checkbox input "true"
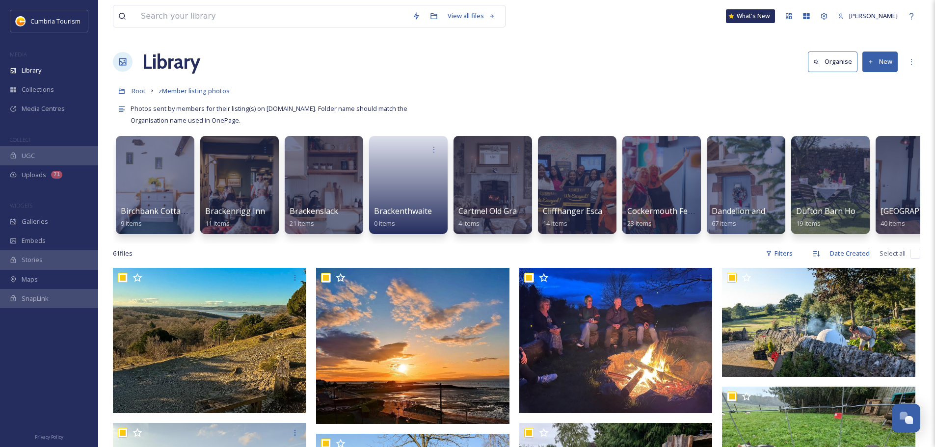
checkbox input "true"
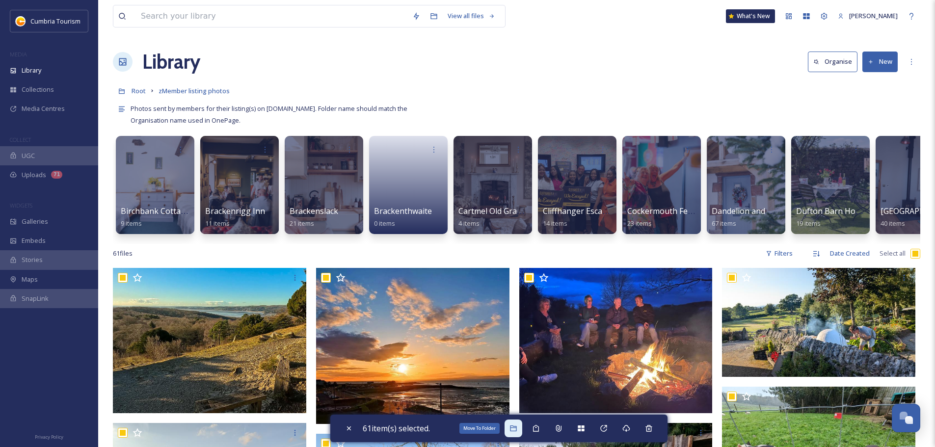
click at [521, 431] on div "Move To Folder" at bounding box center [514, 429] width 18 height 18
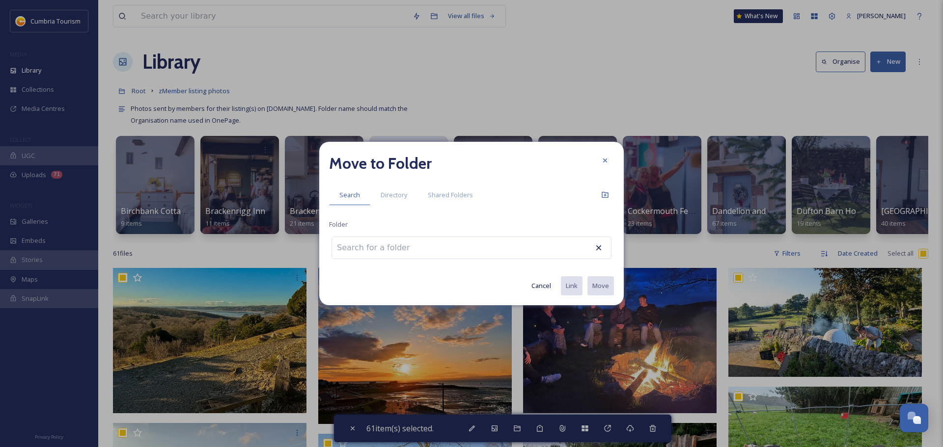
click at [384, 252] on input at bounding box center [386, 248] width 108 height 22
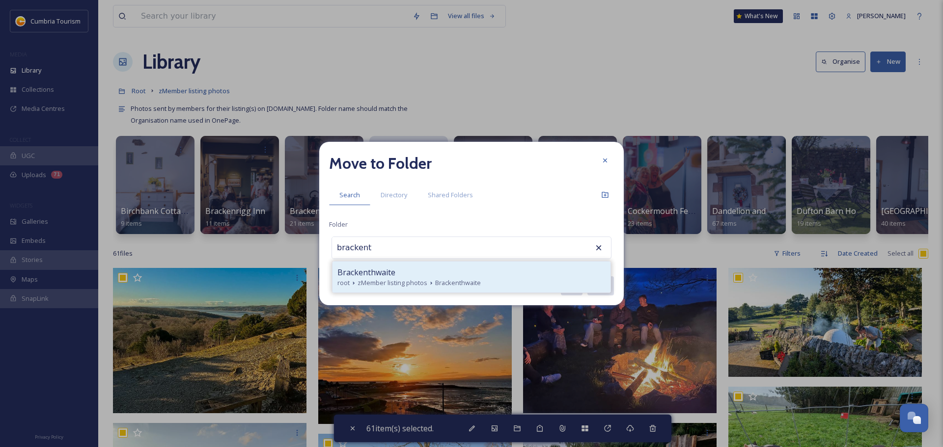
click at [378, 271] on span "Brackenthwaite" at bounding box center [366, 273] width 58 height 12
type input "Brackenthwaite"
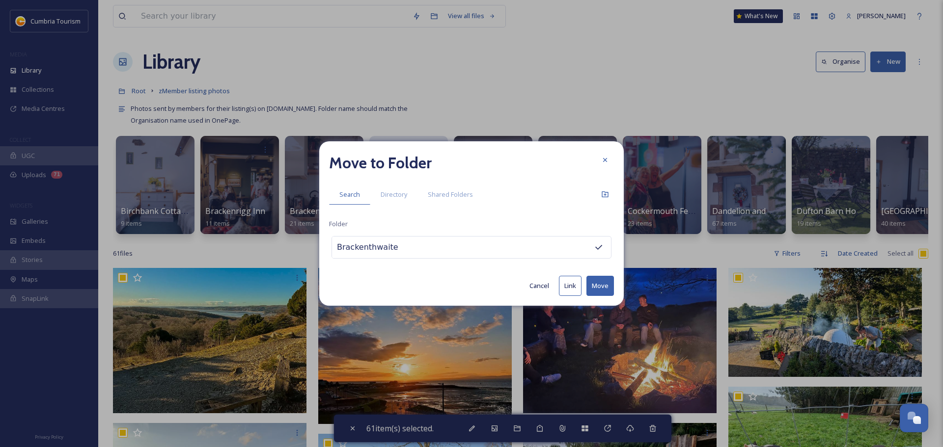
click at [596, 282] on button "Move" at bounding box center [599, 286] width 27 height 20
checkbox input "false"
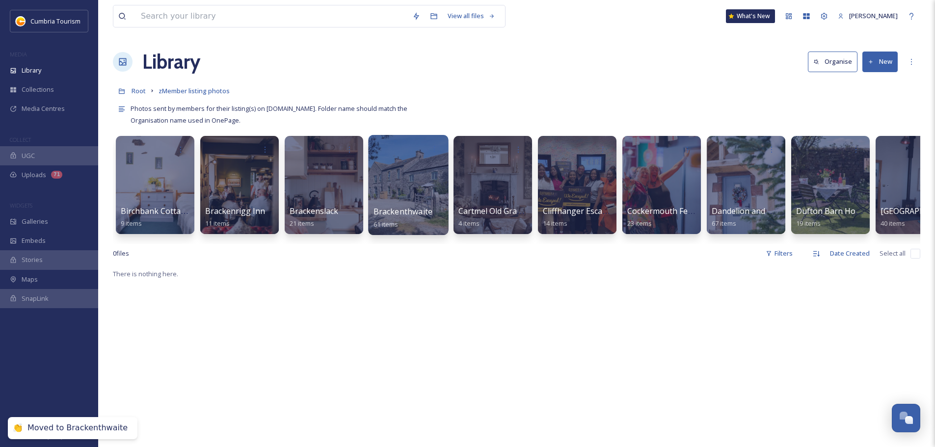
click at [411, 189] on div at bounding box center [408, 185] width 80 height 100
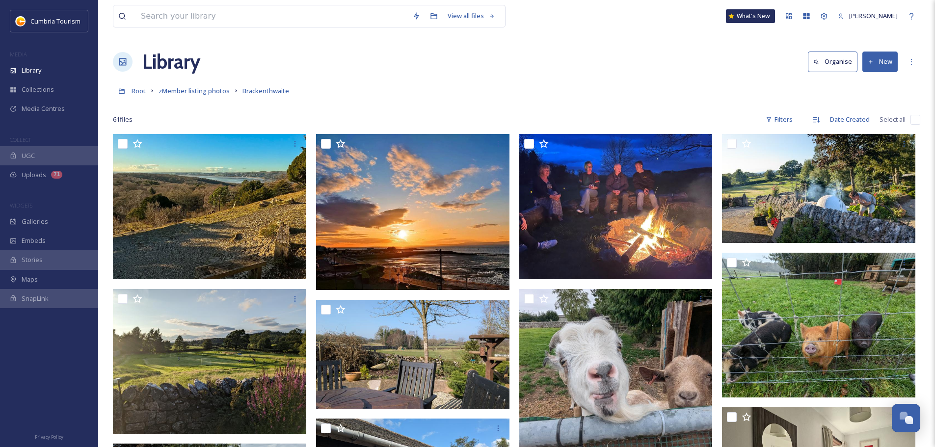
click at [915, 119] on input "checkbox" at bounding box center [916, 120] width 10 height 10
checkbox input "true"
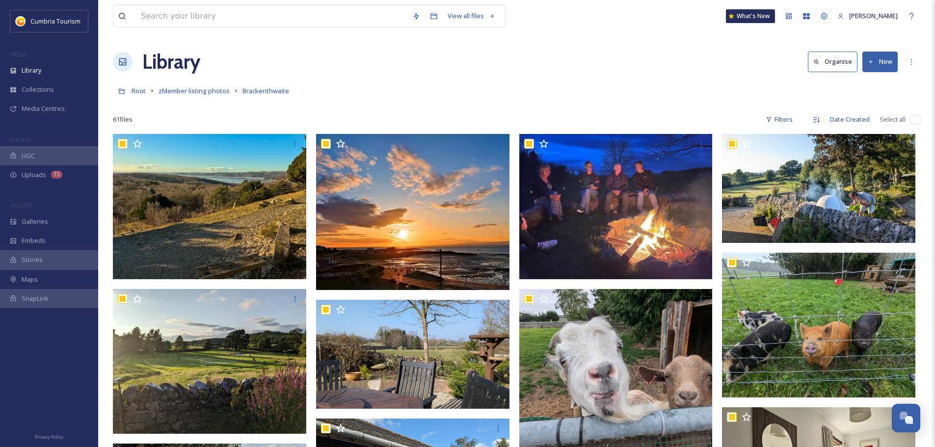
checkbox input "true"
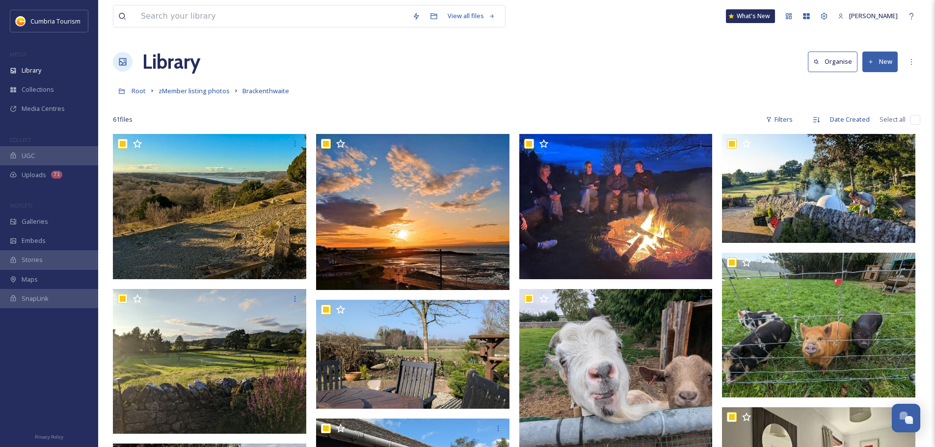
checkbox input "true"
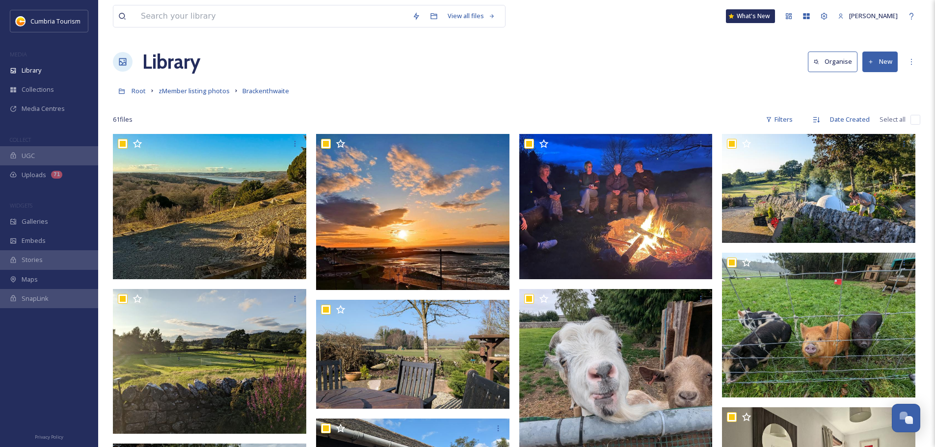
checkbox input "true"
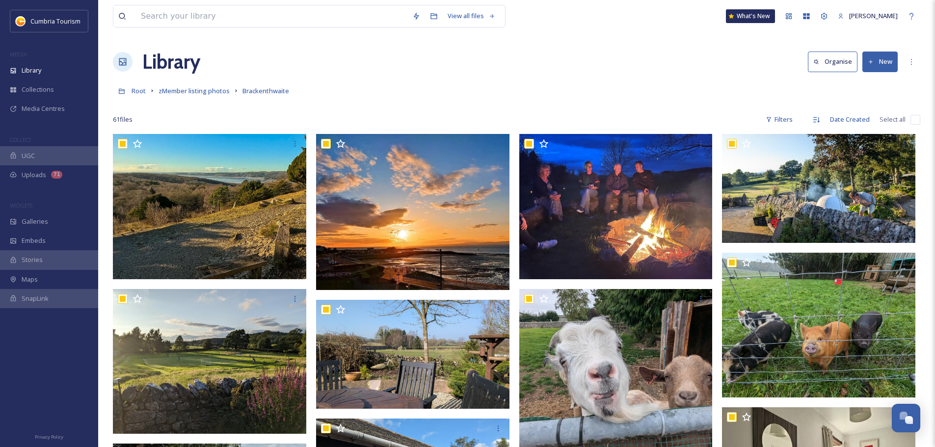
checkbox input "true"
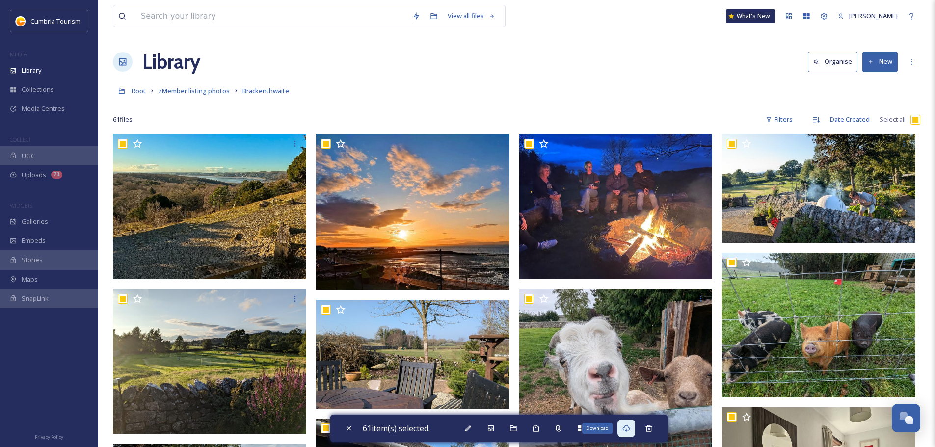
click at [635, 427] on div "Download" at bounding box center [627, 429] width 18 height 18
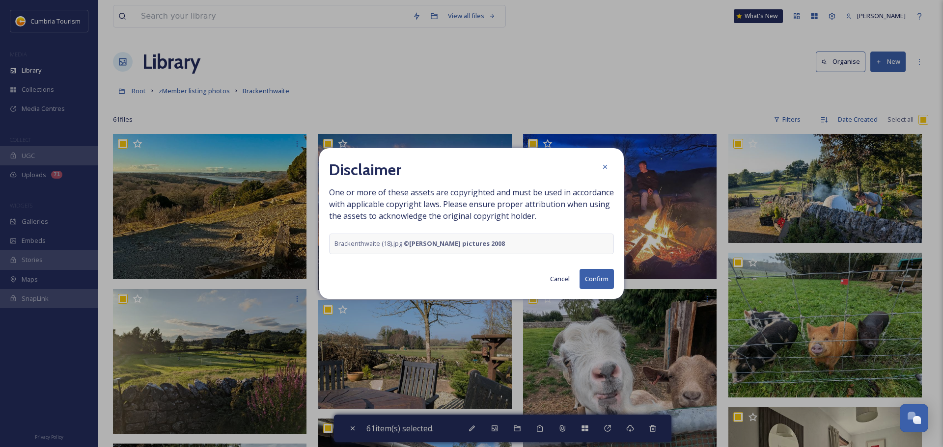
click at [596, 280] on button "Confirm" at bounding box center [596, 279] width 34 height 20
